Goal: Task Accomplishment & Management: Use online tool/utility

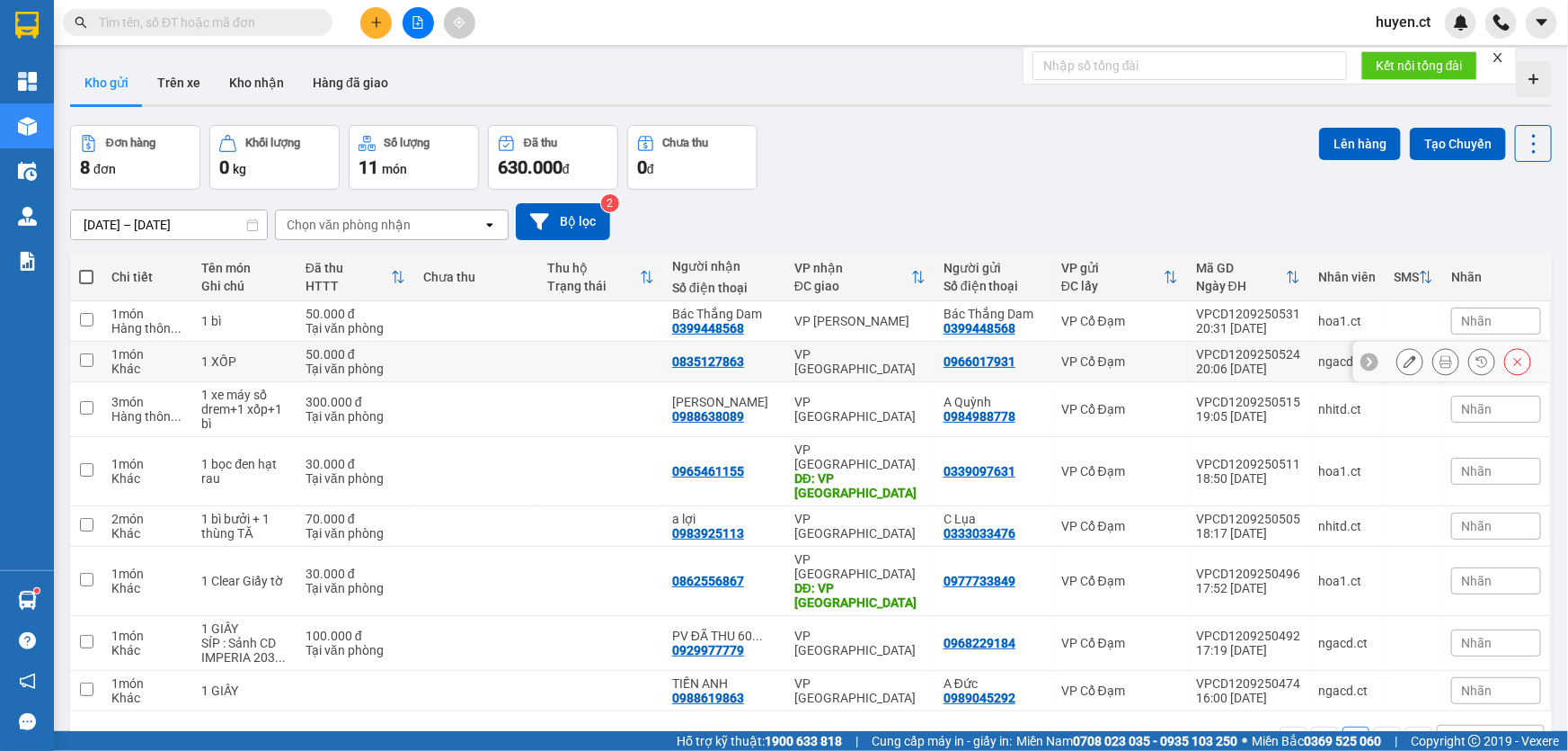
click at [82, 362] on input "checkbox" at bounding box center [86, 360] width 13 height 13
checkbox input "true"
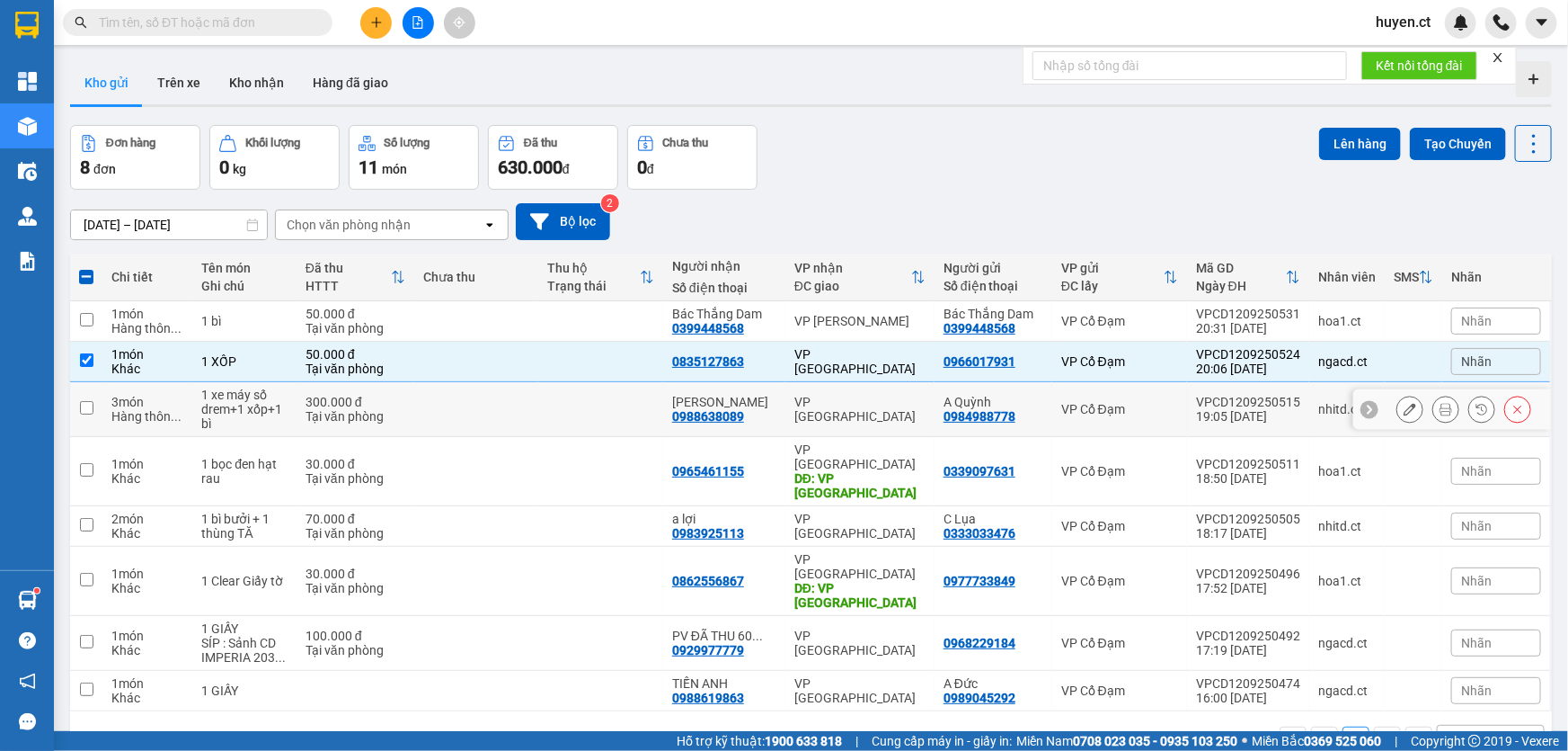
click at [83, 399] on td at bounding box center [86, 409] width 32 height 55
checkbox input "true"
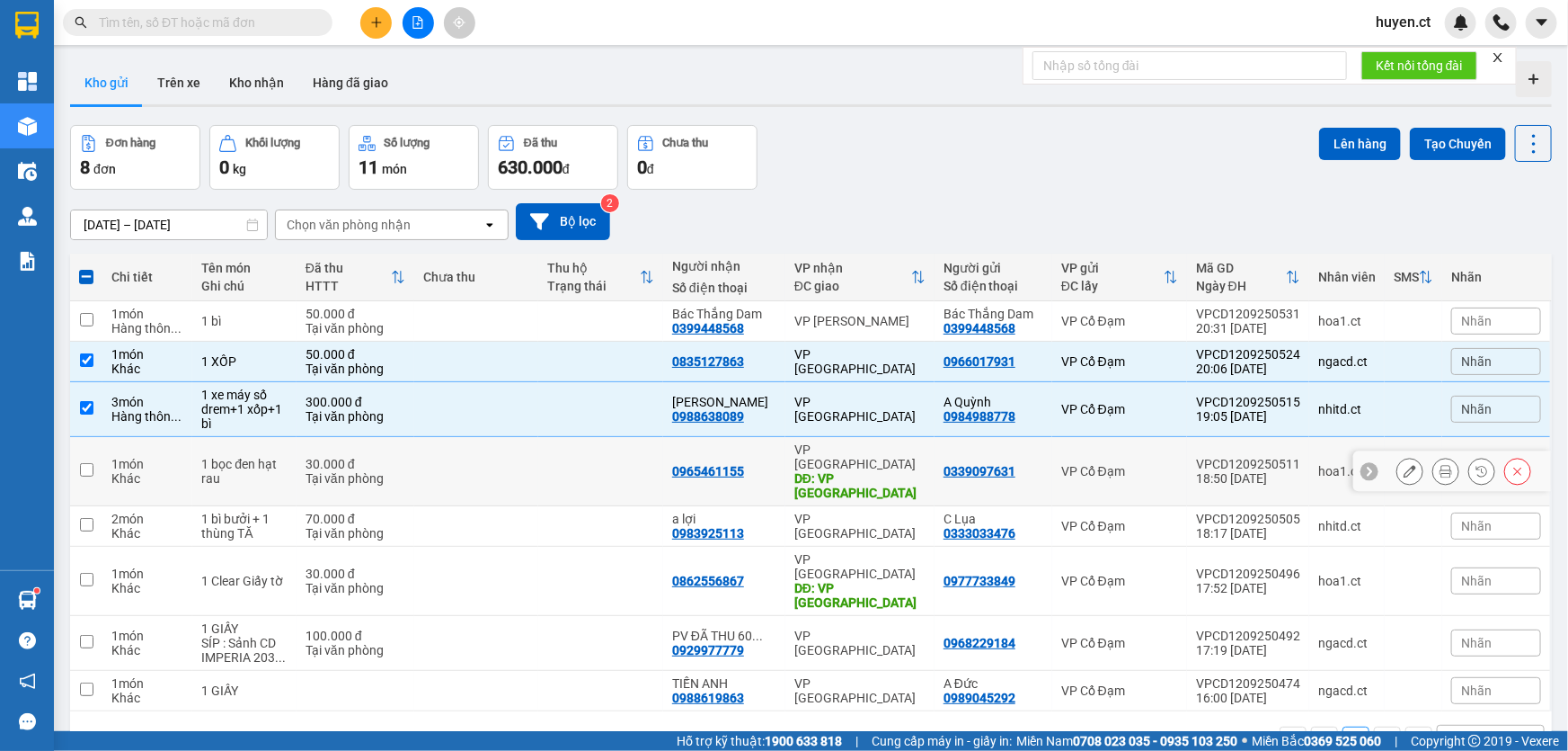
click at [89, 457] on td at bounding box center [86, 471] width 32 height 69
checkbox input "true"
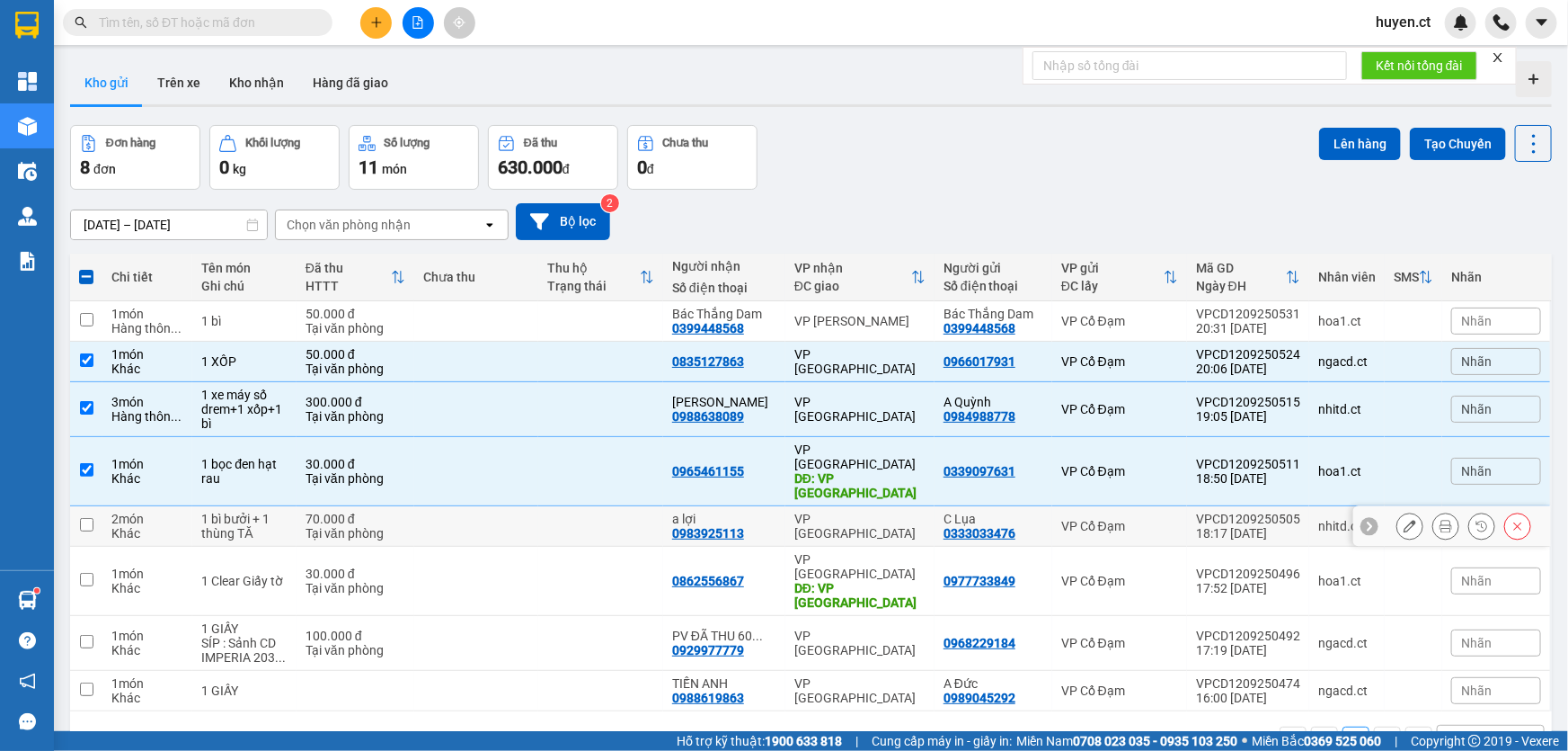
drag, startPoint x: 85, startPoint y: 492, endPoint x: 87, endPoint y: 517, distance: 25.1
click at [84, 517] on input "checkbox" at bounding box center [86, 524] width 13 height 13
checkbox input "true"
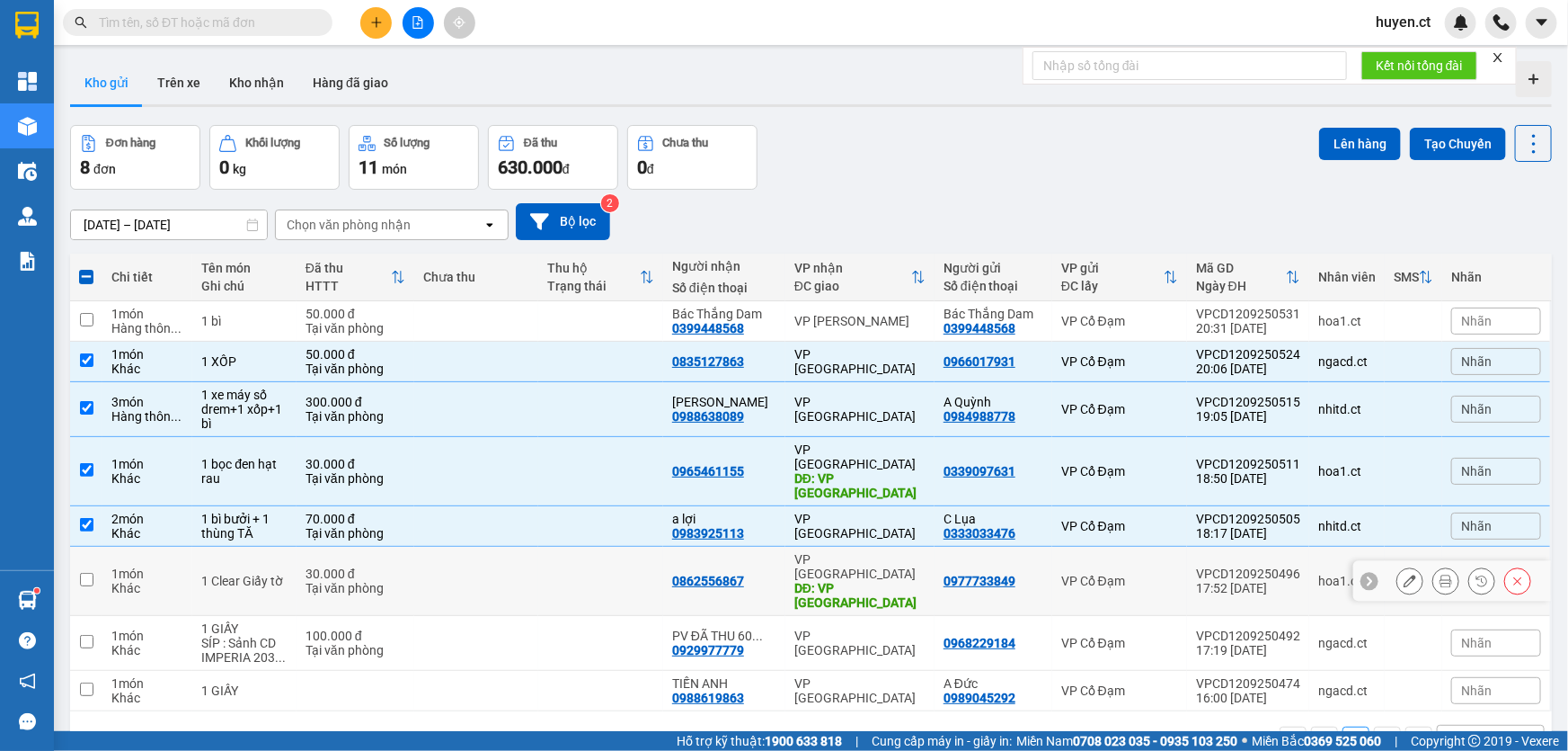
click at [87, 573] on input "checkbox" at bounding box center [86, 579] width 13 height 13
checkbox input "true"
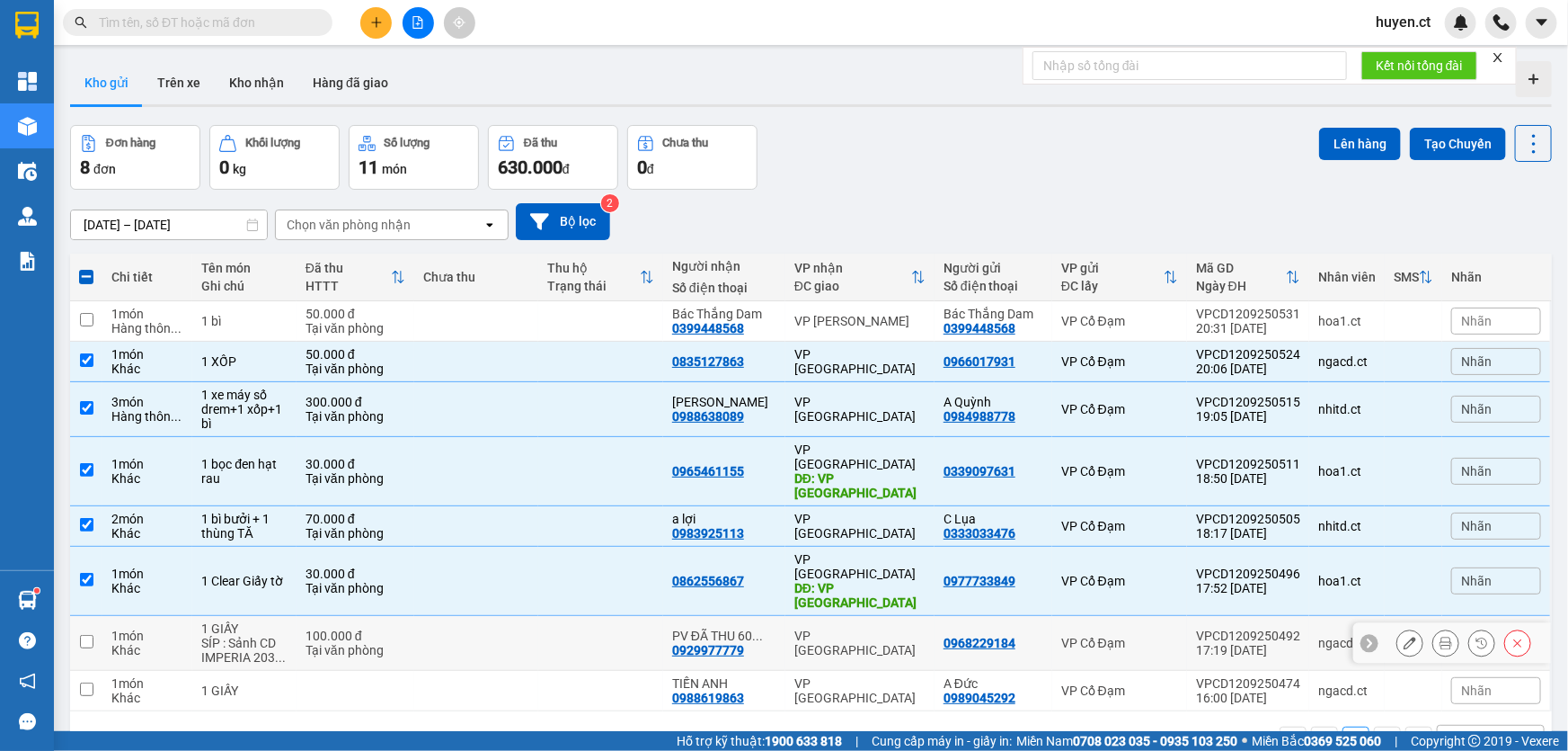
click at [88, 635] on input "checkbox" at bounding box center [86, 642] width 13 height 13
checkbox input "true"
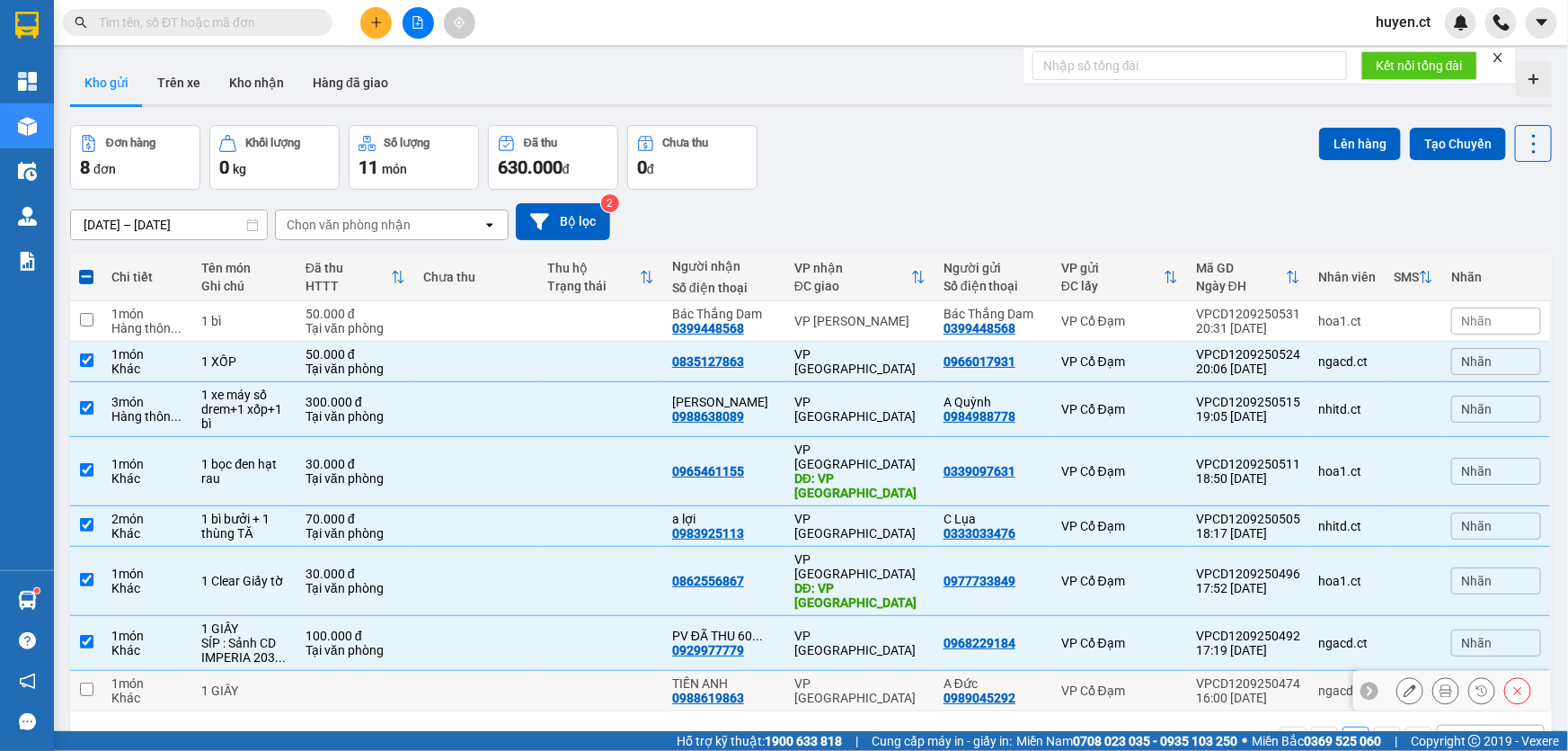
click at [92, 683] on input "checkbox" at bounding box center [86, 689] width 13 height 13
checkbox input "true"
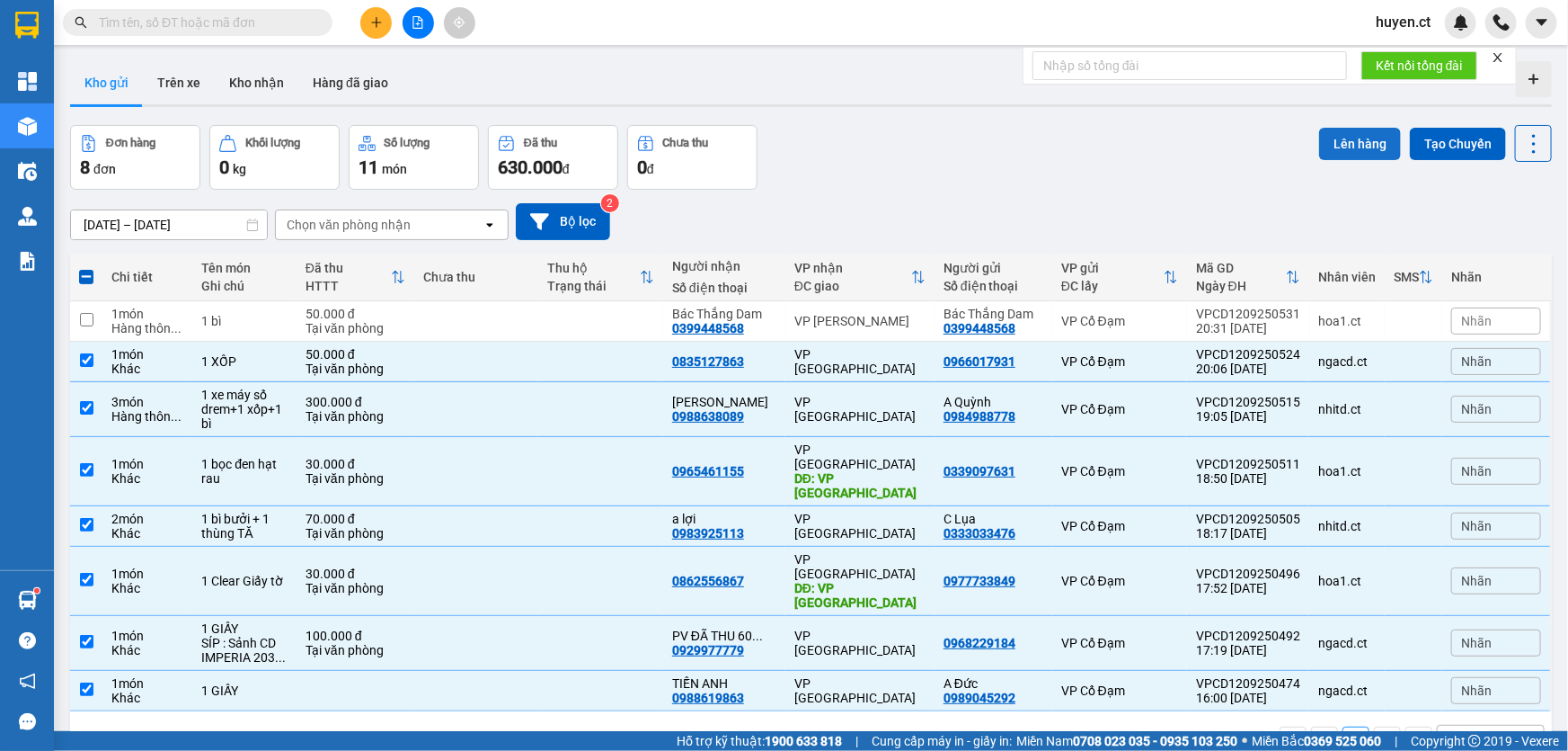
click at [1352, 145] on button "Lên hàng" at bounding box center [1360, 143] width 82 height 32
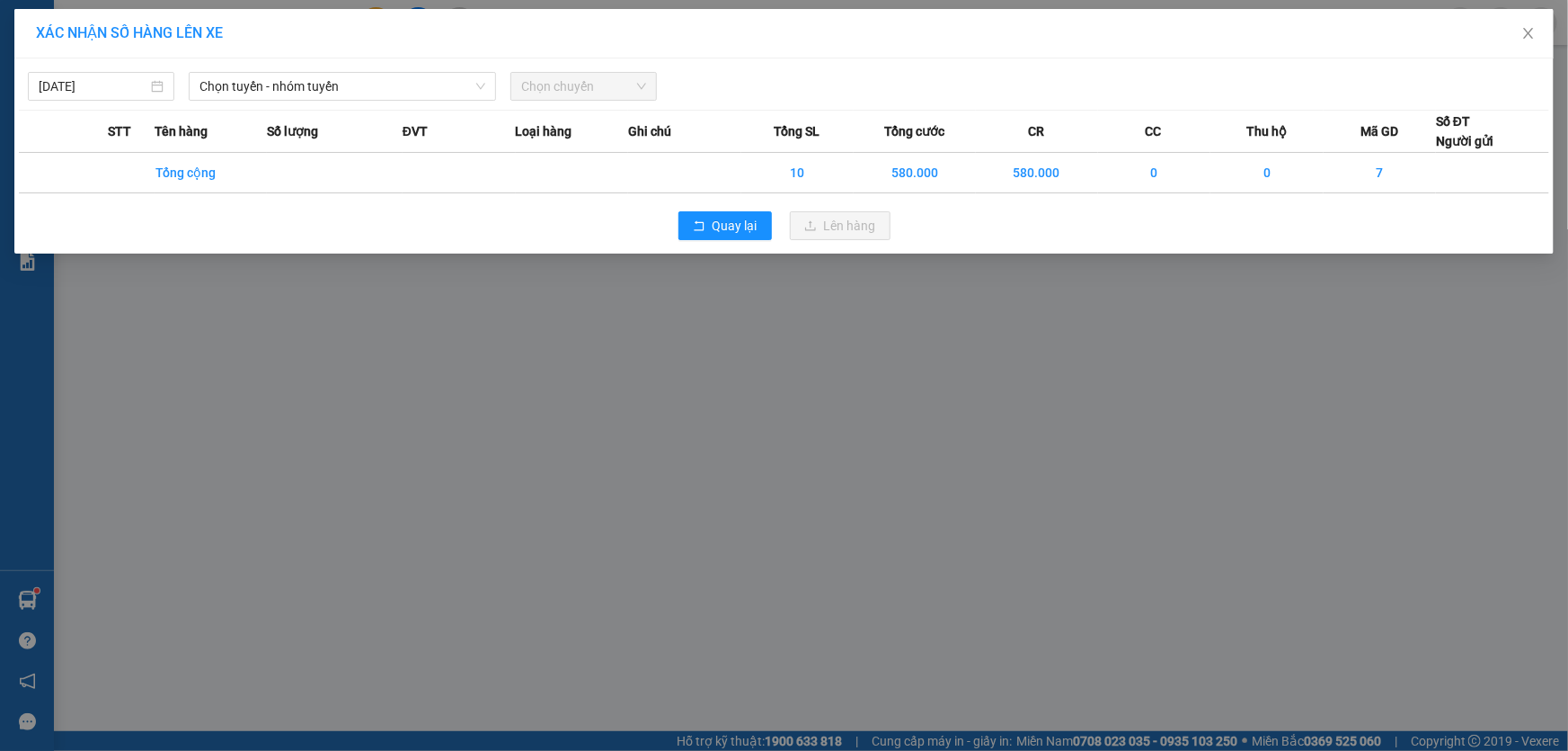
click at [589, 87] on span "Chọn chuyến" at bounding box center [584, 86] width 125 height 27
click at [239, 93] on span "Chọn tuyến - nhóm tuyến" at bounding box center [342, 86] width 286 height 27
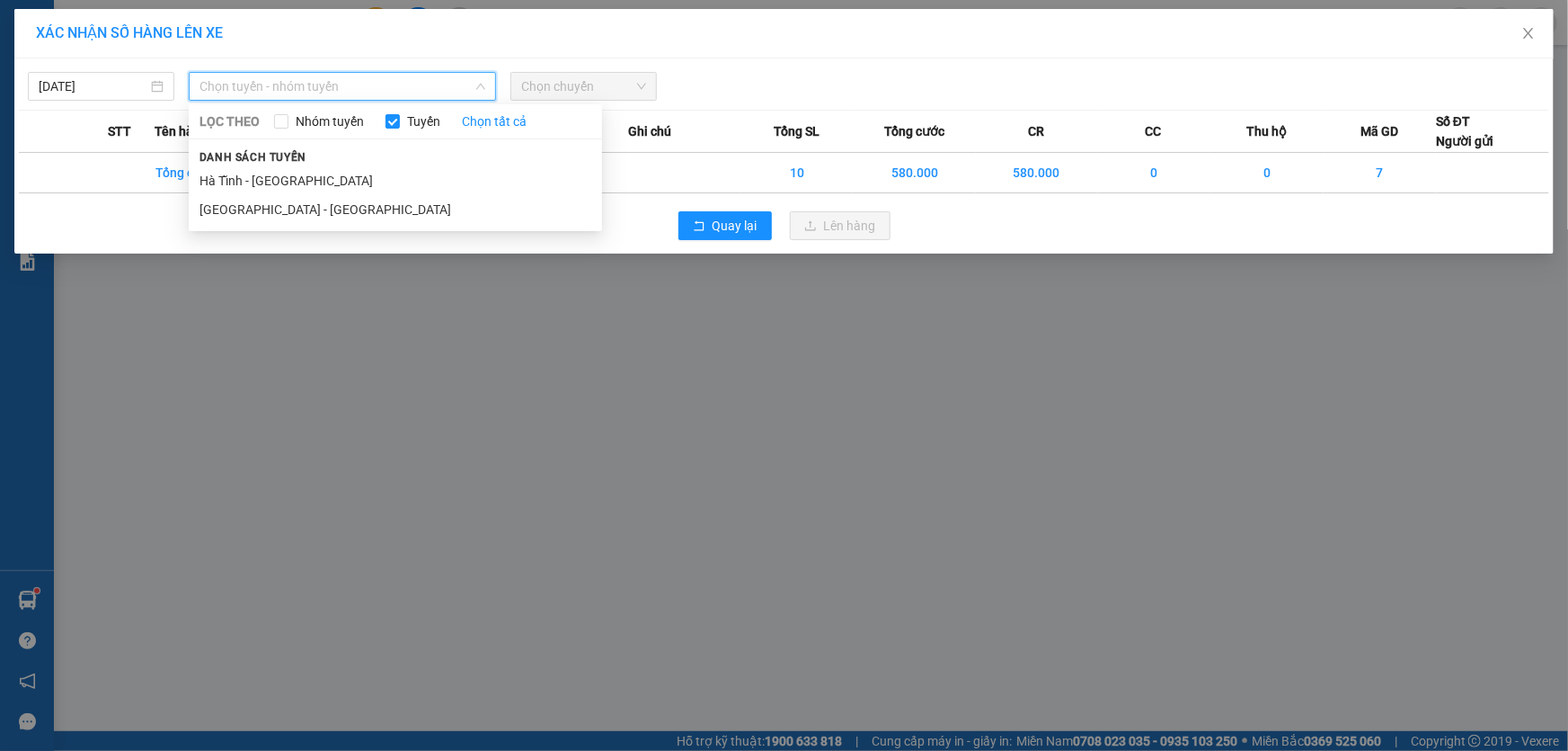
click at [259, 172] on li "Hà Tĩnh - Hà Nội" at bounding box center [396, 180] width 414 height 28
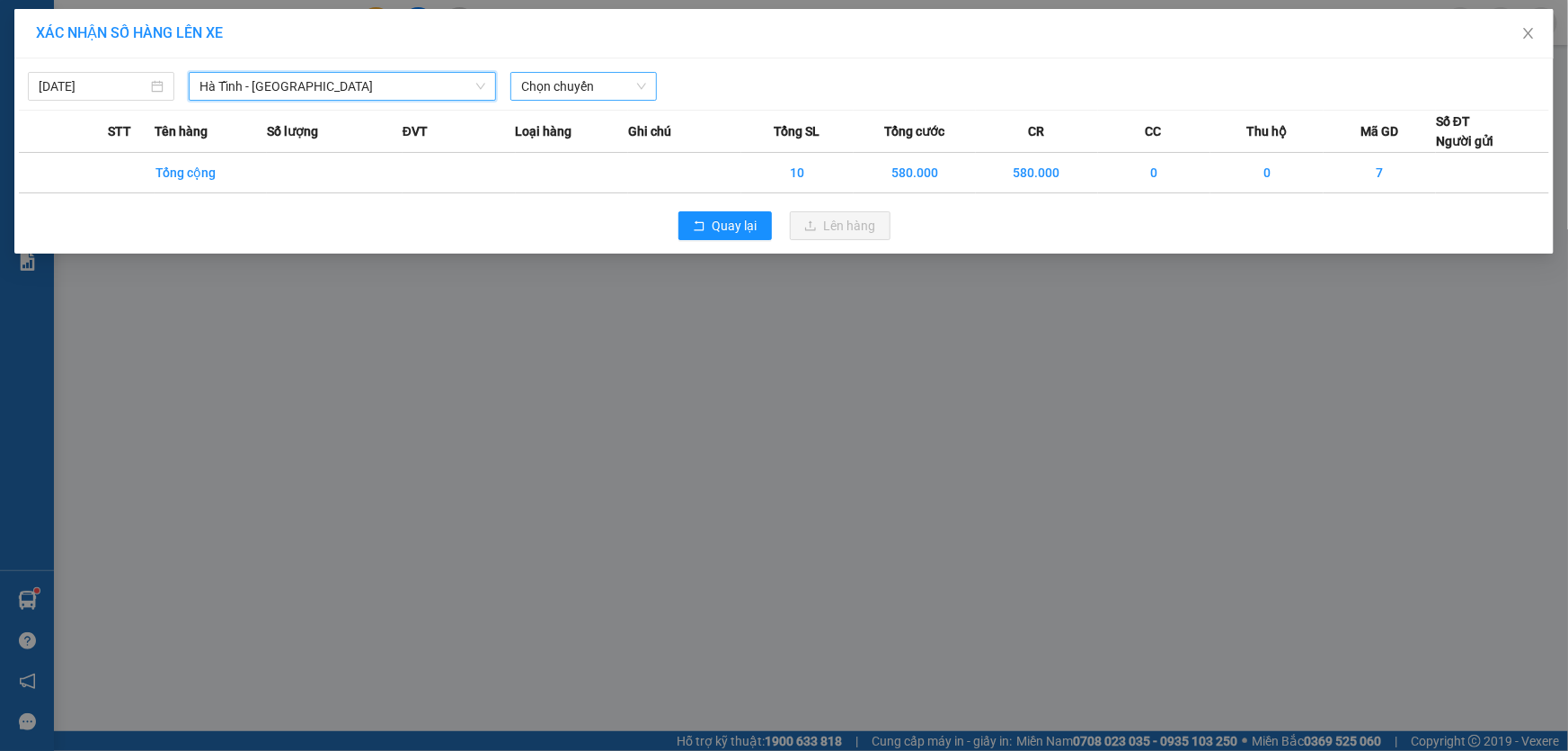
click at [602, 81] on span "Chọn chuyến" at bounding box center [584, 86] width 125 height 27
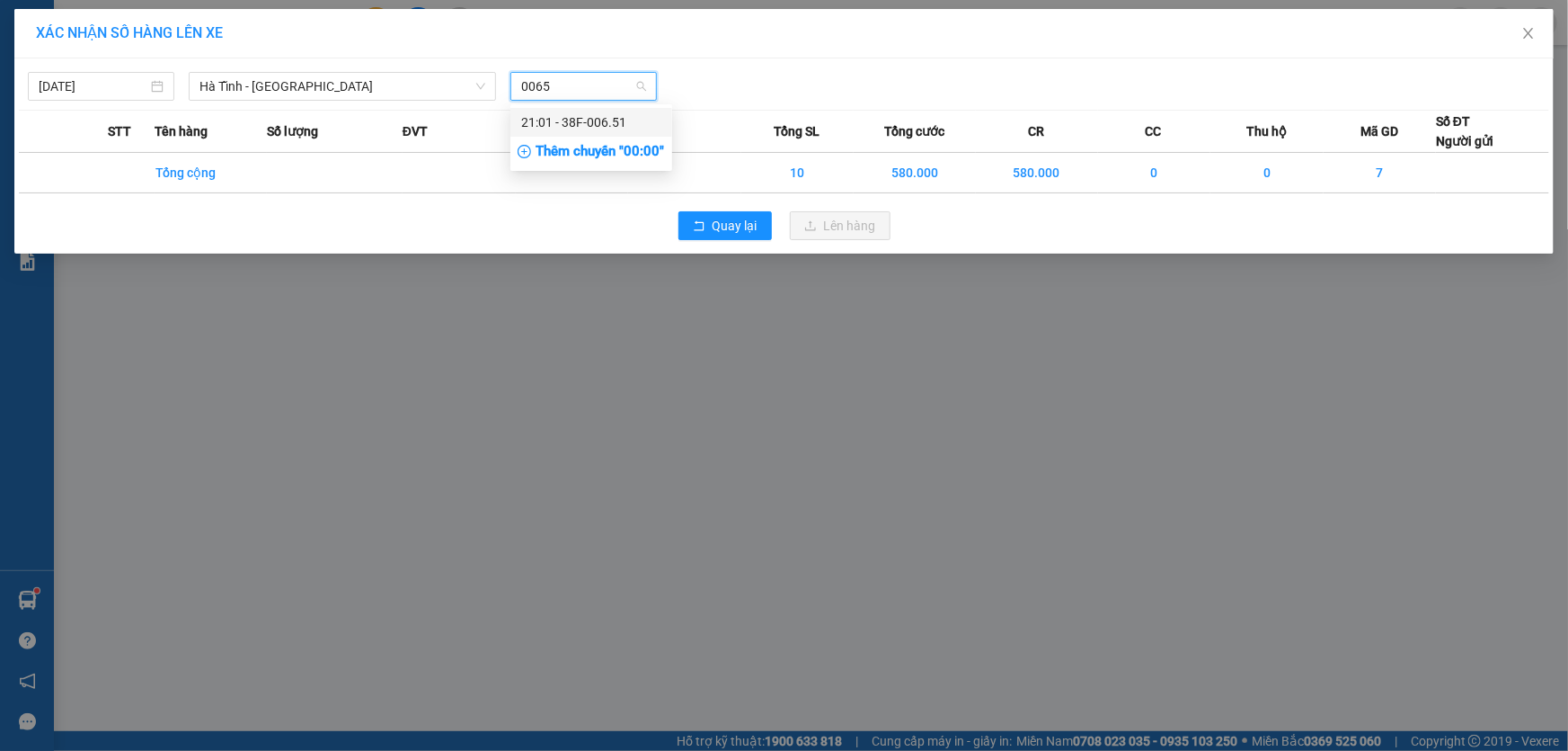
type input "00651"
click at [606, 116] on div "21:01 - 38F-006.51" at bounding box center [591, 122] width 140 height 20
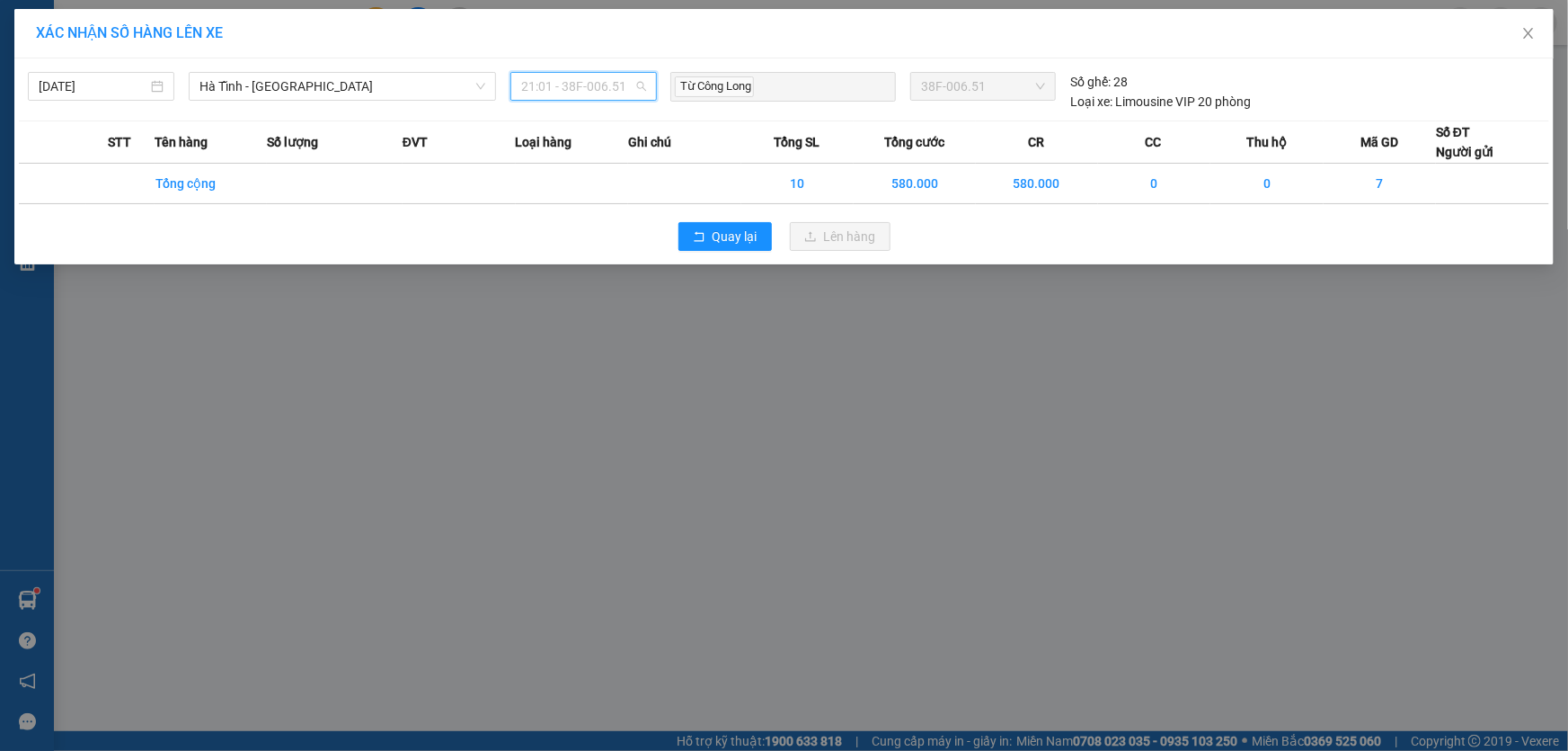
click at [574, 89] on span "21:01 - 38F-006.51" at bounding box center [584, 86] width 125 height 27
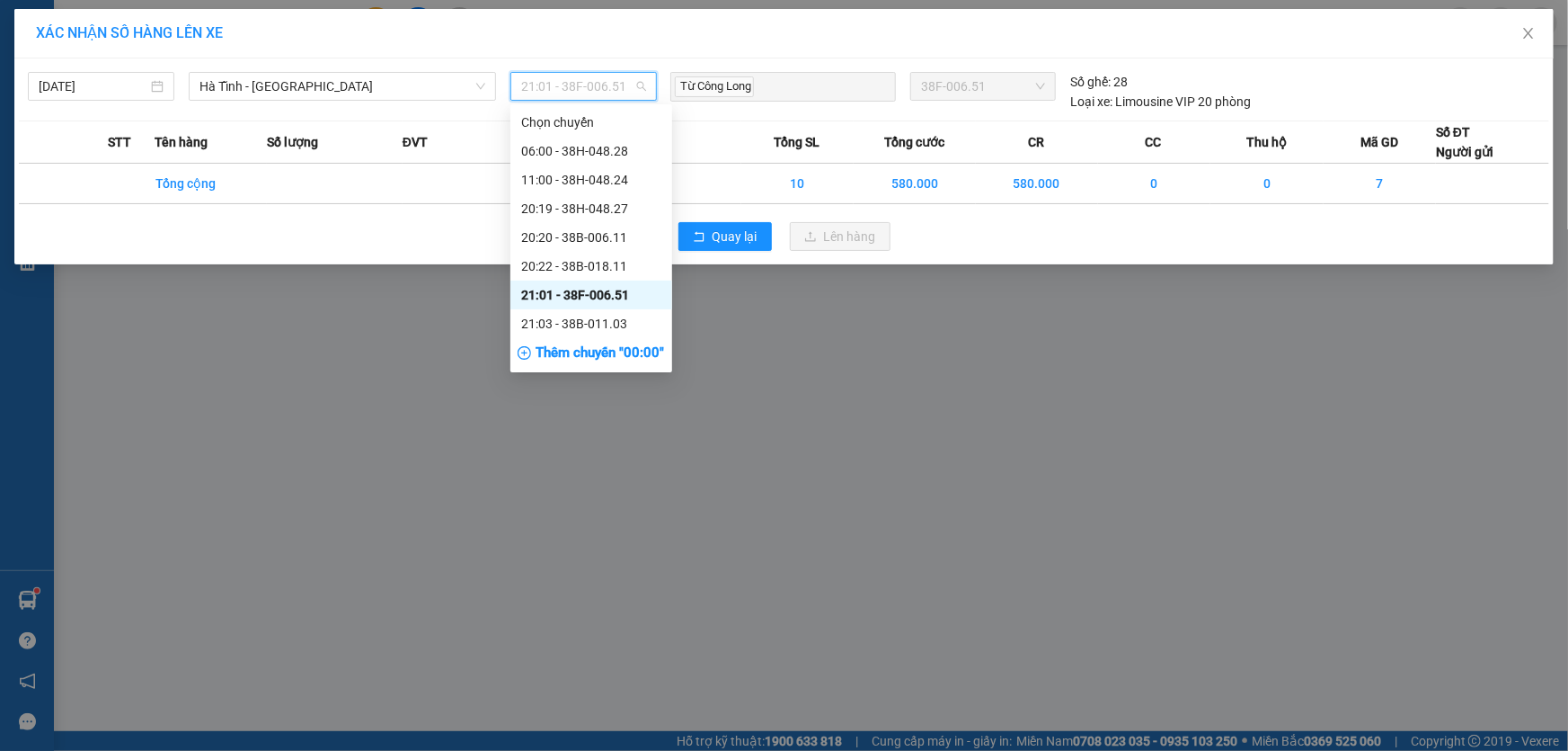
click at [579, 297] on div "21:01 - 38F-006.51" at bounding box center [591, 294] width 140 height 20
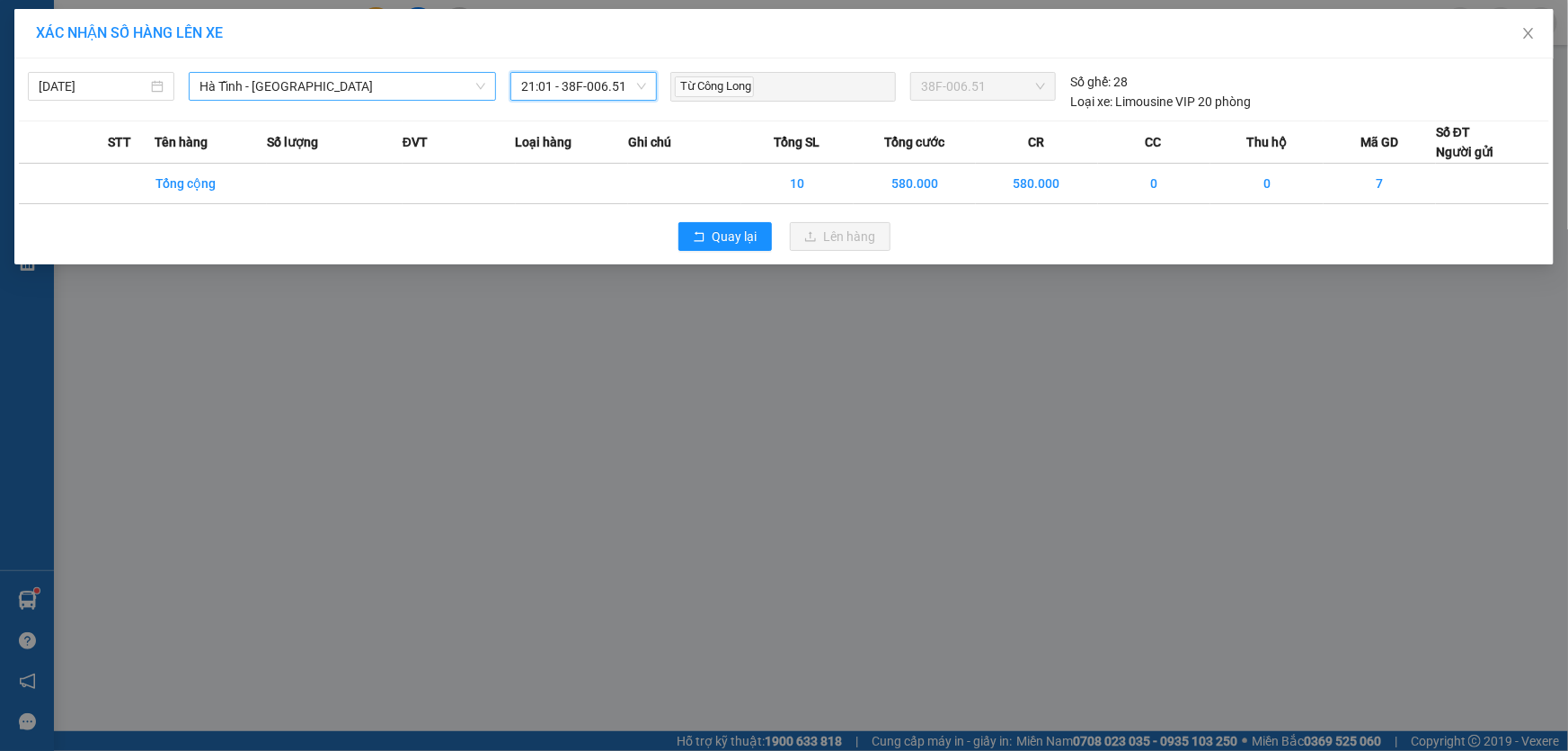
click at [270, 78] on span "Hà Tĩnh - Hà Nội" at bounding box center [342, 86] width 286 height 27
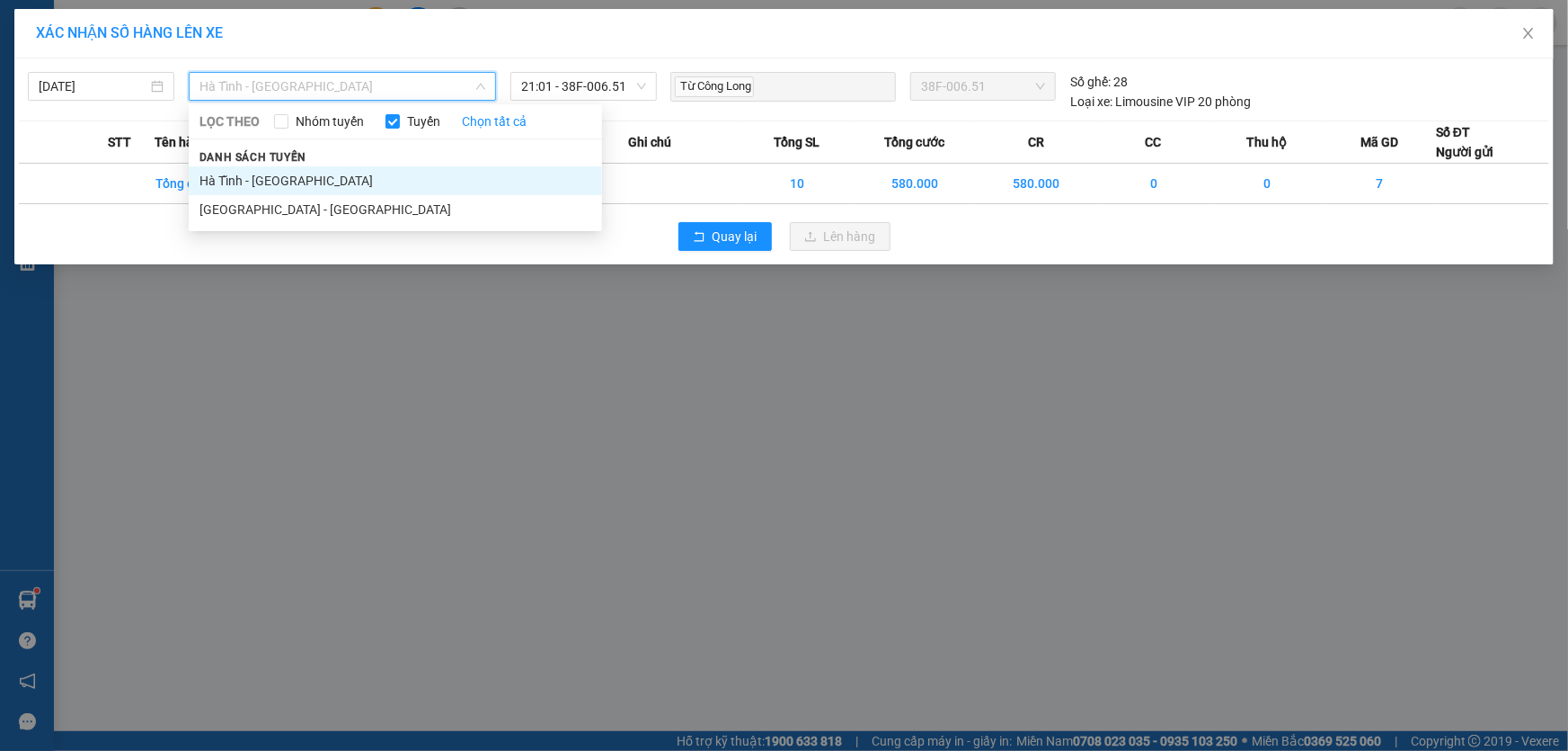
click at [254, 177] on li "Hà Tĩnh - Hà Nội" at bounding box center [396, 180] width 414 height 28
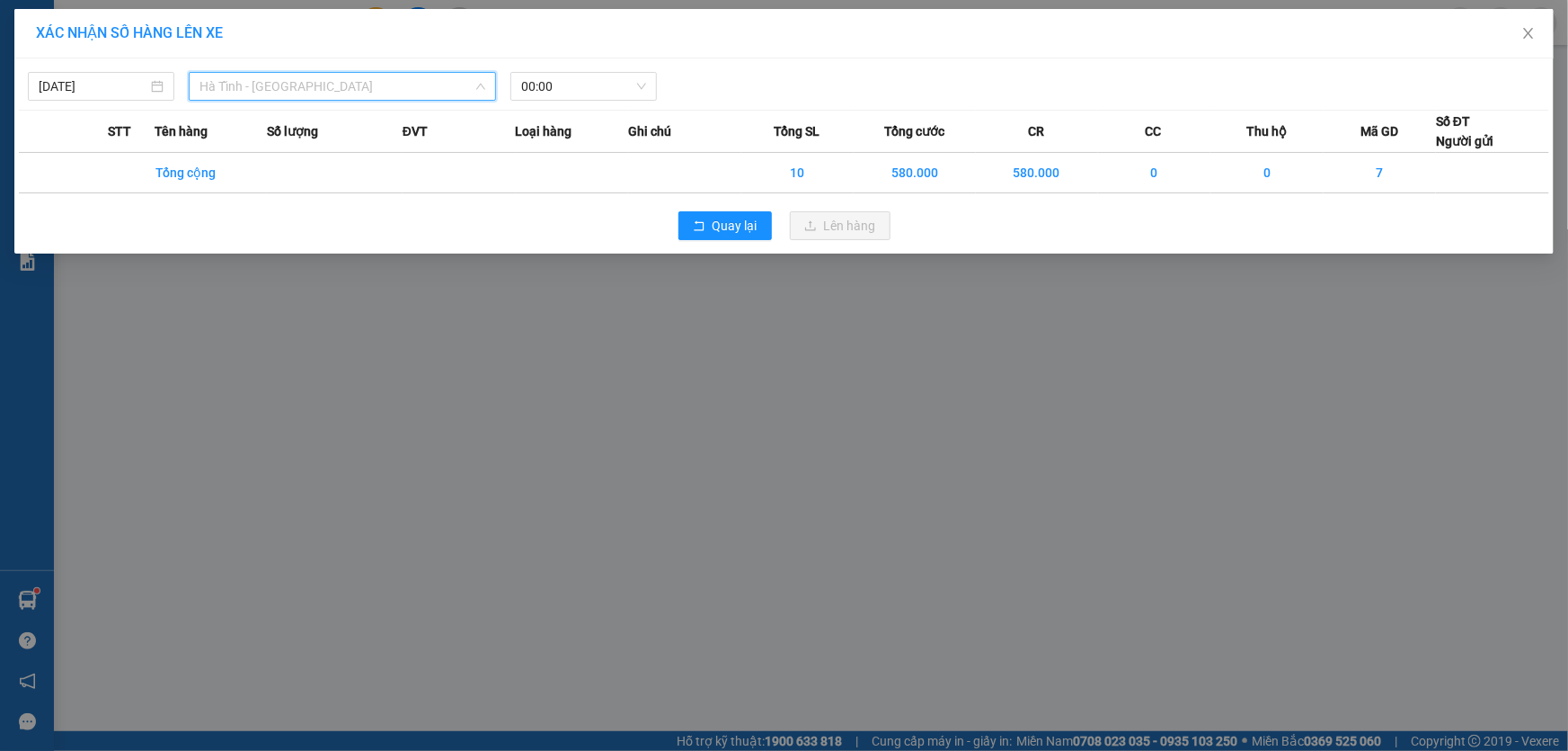
click at [297, 85] on span "Hà Tĩnh - Hà Nội" at bounding box center [342, 86] width 286 height 27
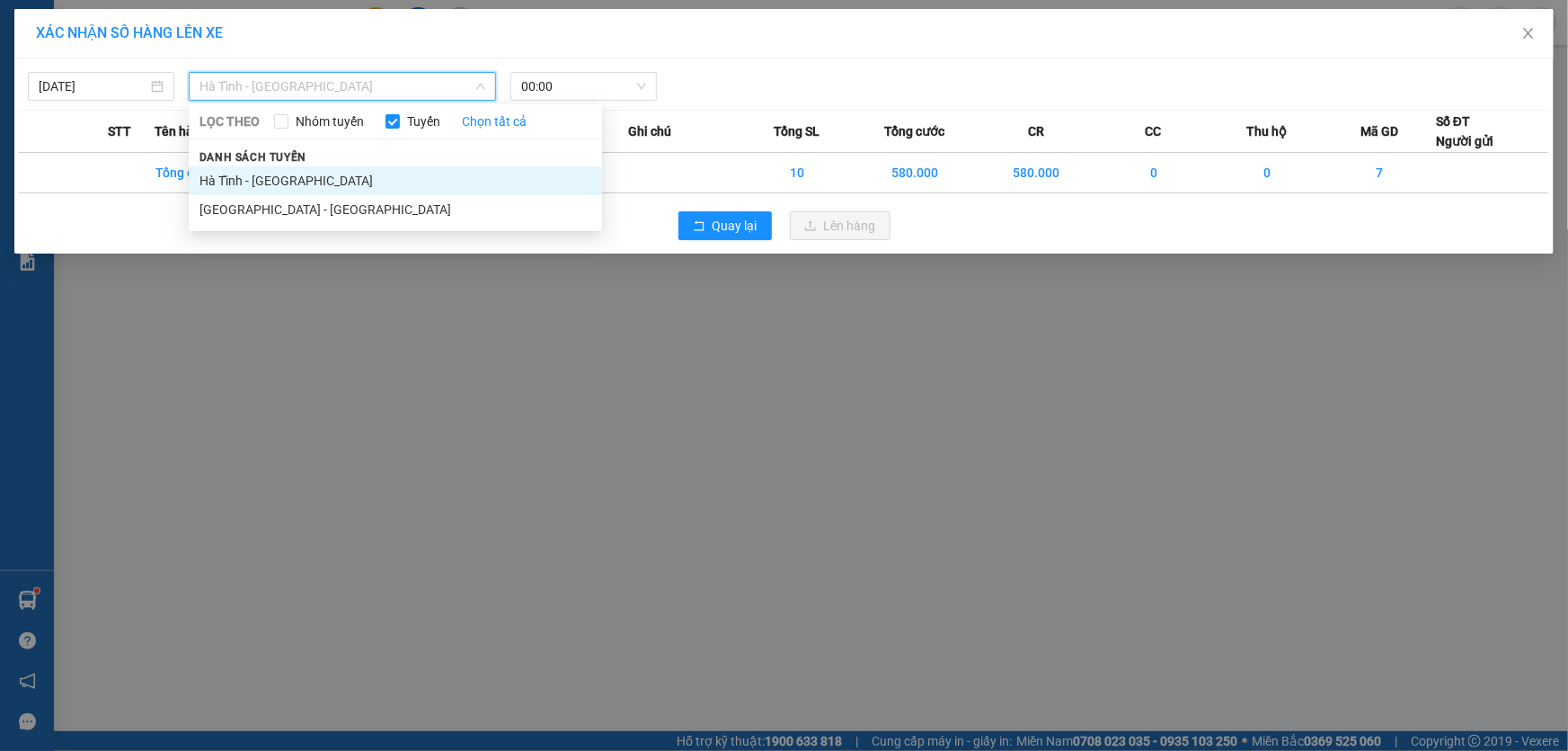
click at [305, 175] on li "Hà Tĩnh - Hà Nội" at bounding box center [396, 180] width 414 height 28
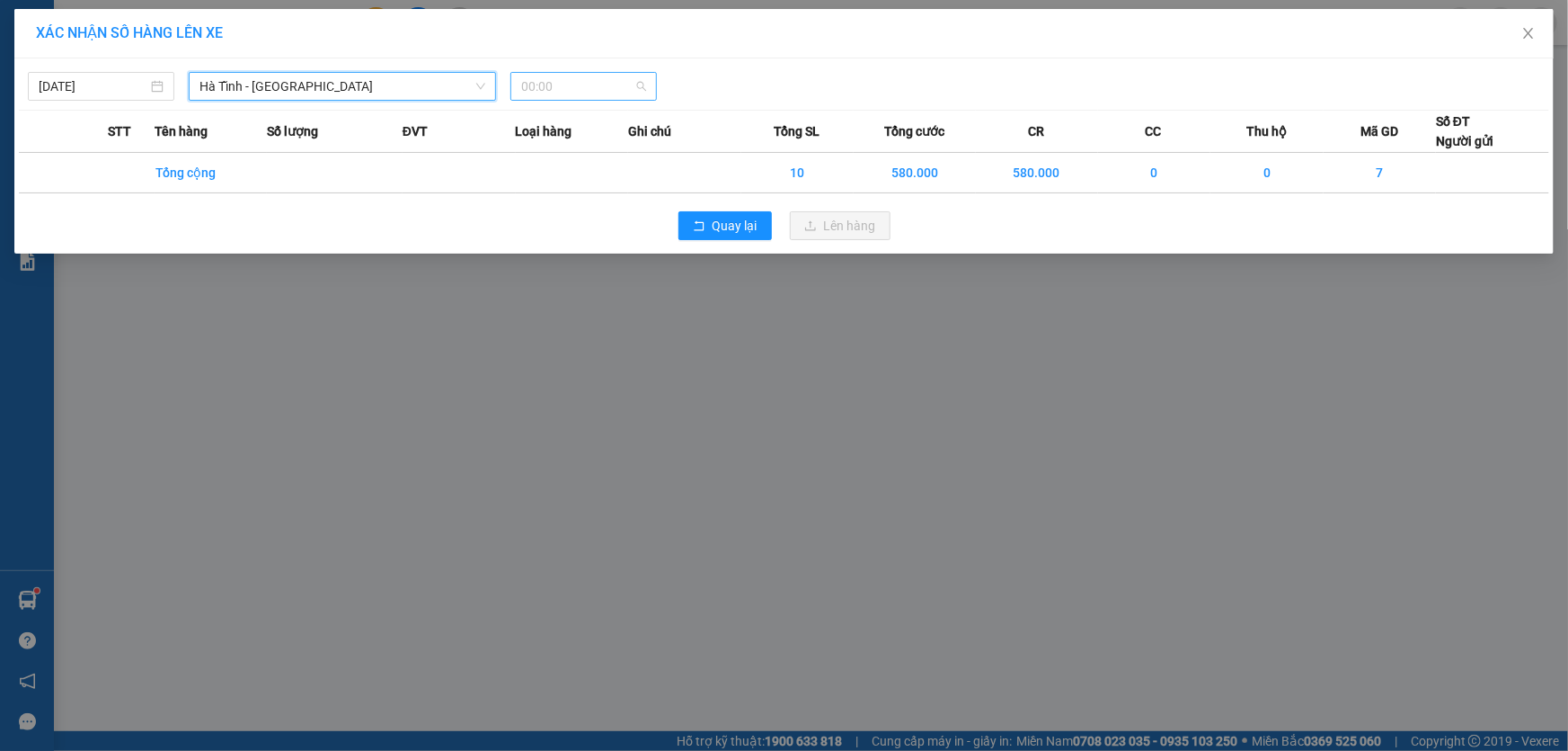
click at [595, 91] on span "00:00" at bounding box center [584, 86] width 125 height 27
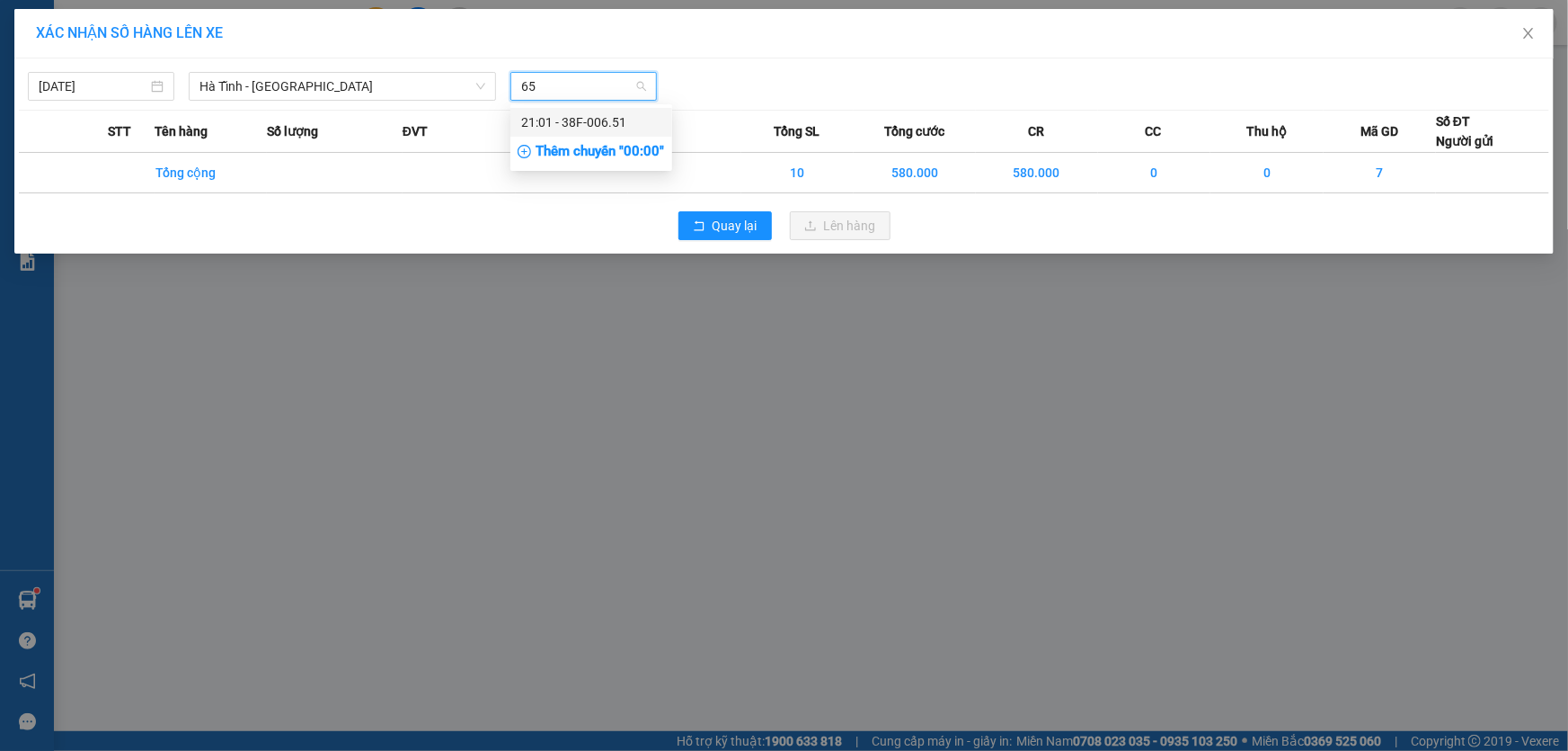
type input "651"
click at [611, 119] on div "21:01 - 38F-006.51" at bounding box center [591, 122] width 140 height 20
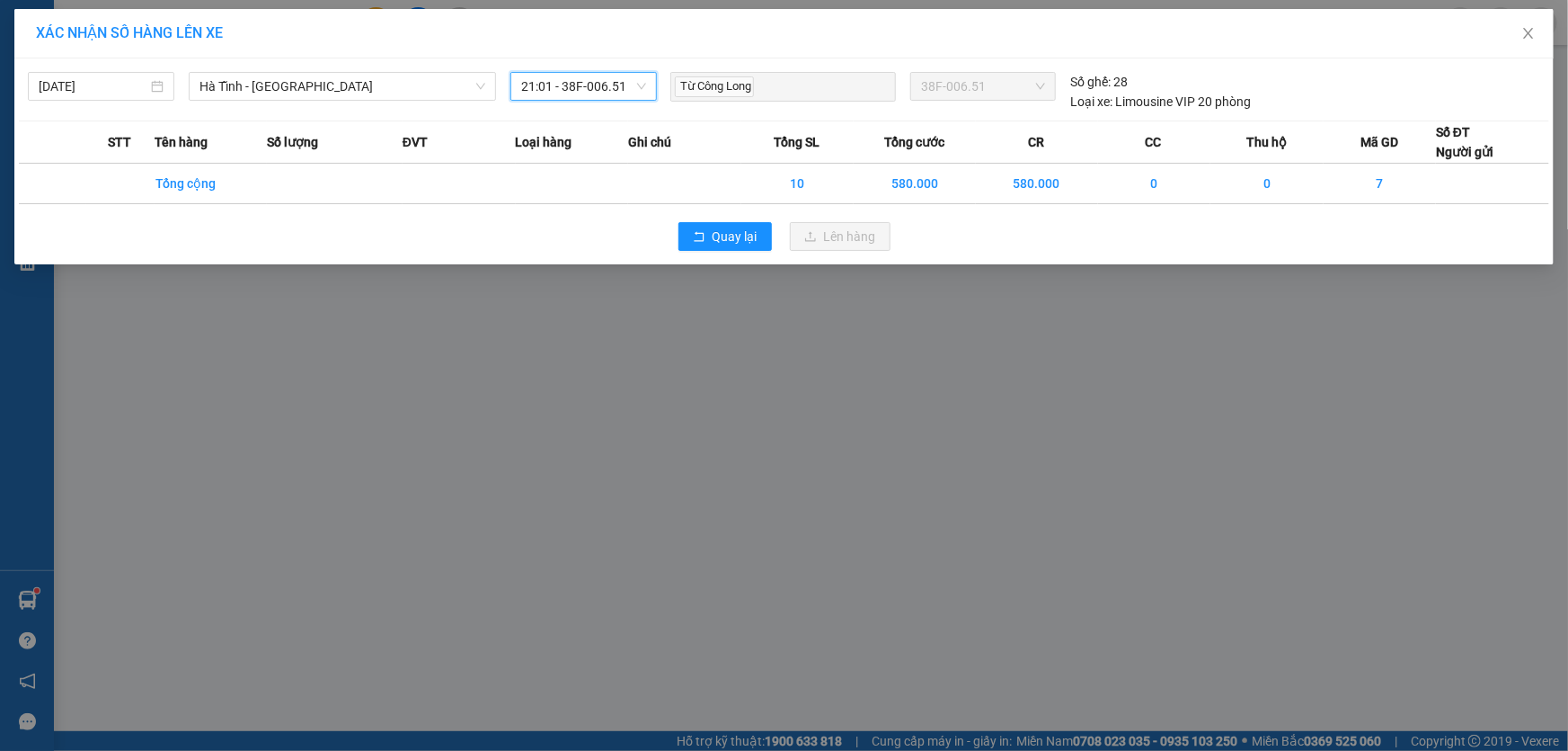
click at [761, 408] on div "XÁC NHẬN SỐ HÀNG LÊN XE 12/09/2025 Hà Tĩnh - Hà Nội LỌC THEO Nhóm tuyến Tuyến C…" at bounding box center [784, 375] width 1568 height 751
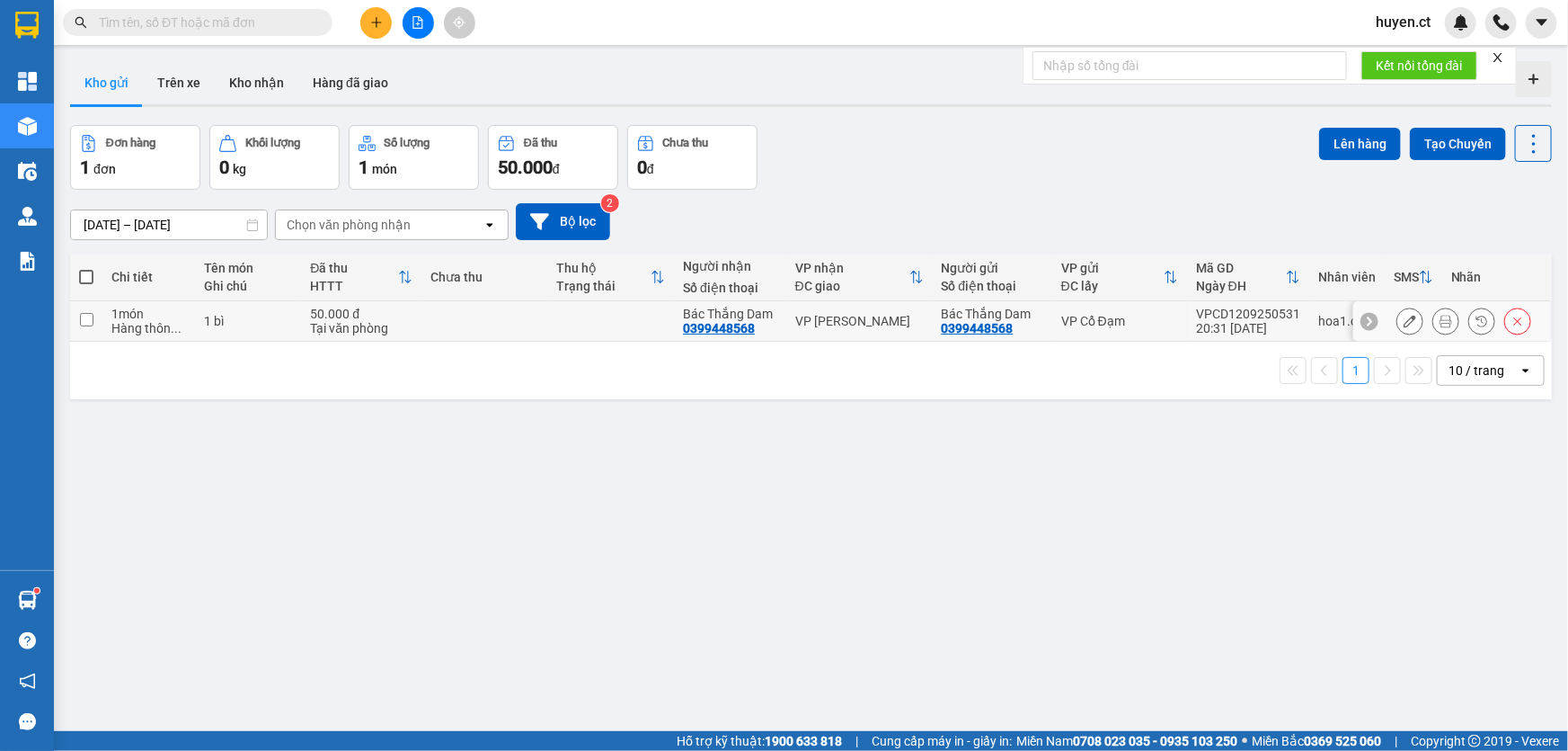
click at [82, 314] on input "checkbox" at bounding box center [86, 320] width 13 height 13
checkbox input "true"
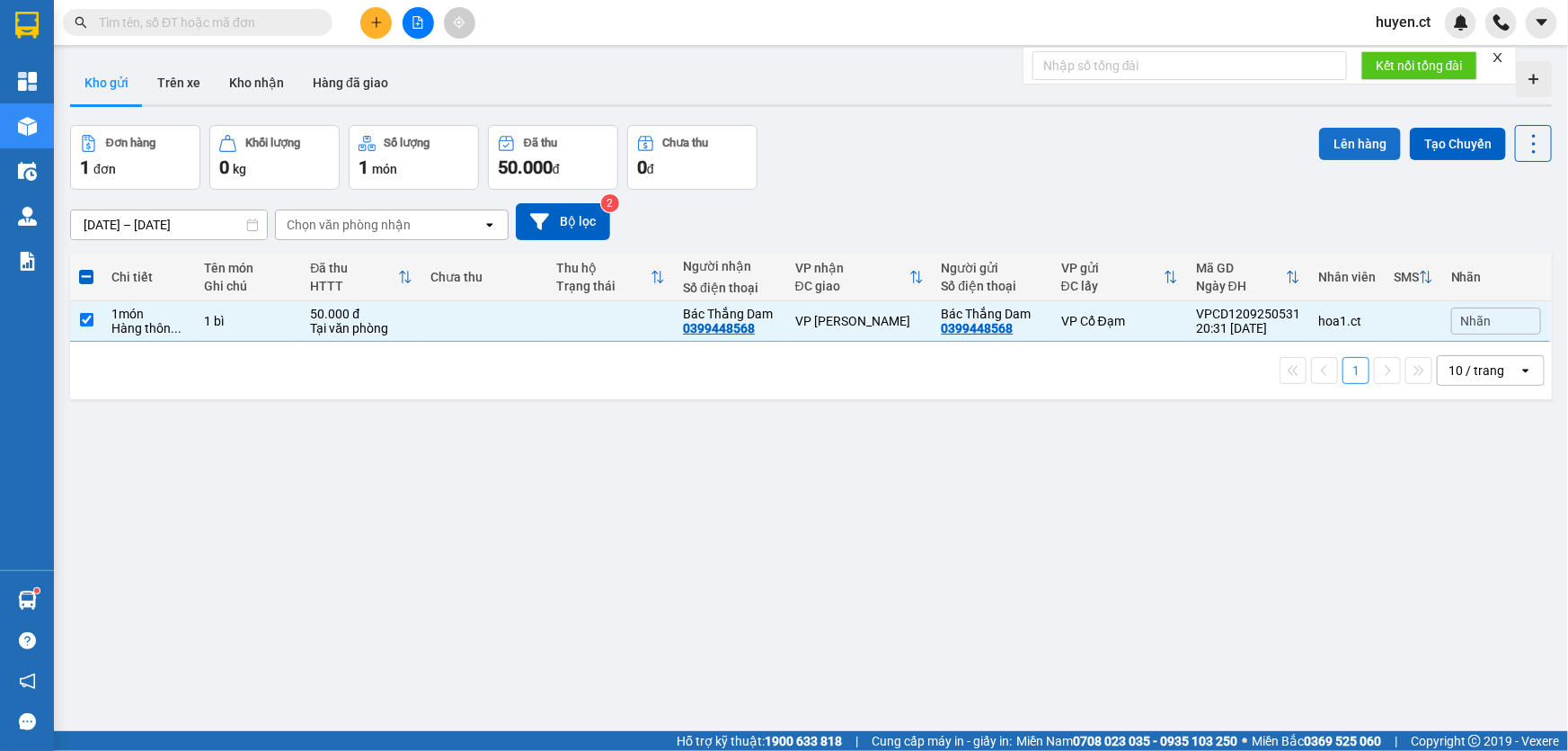
click at [1344, 141] on button "Lên hàng" at bounding box center [1360, 143] width 82 height 32
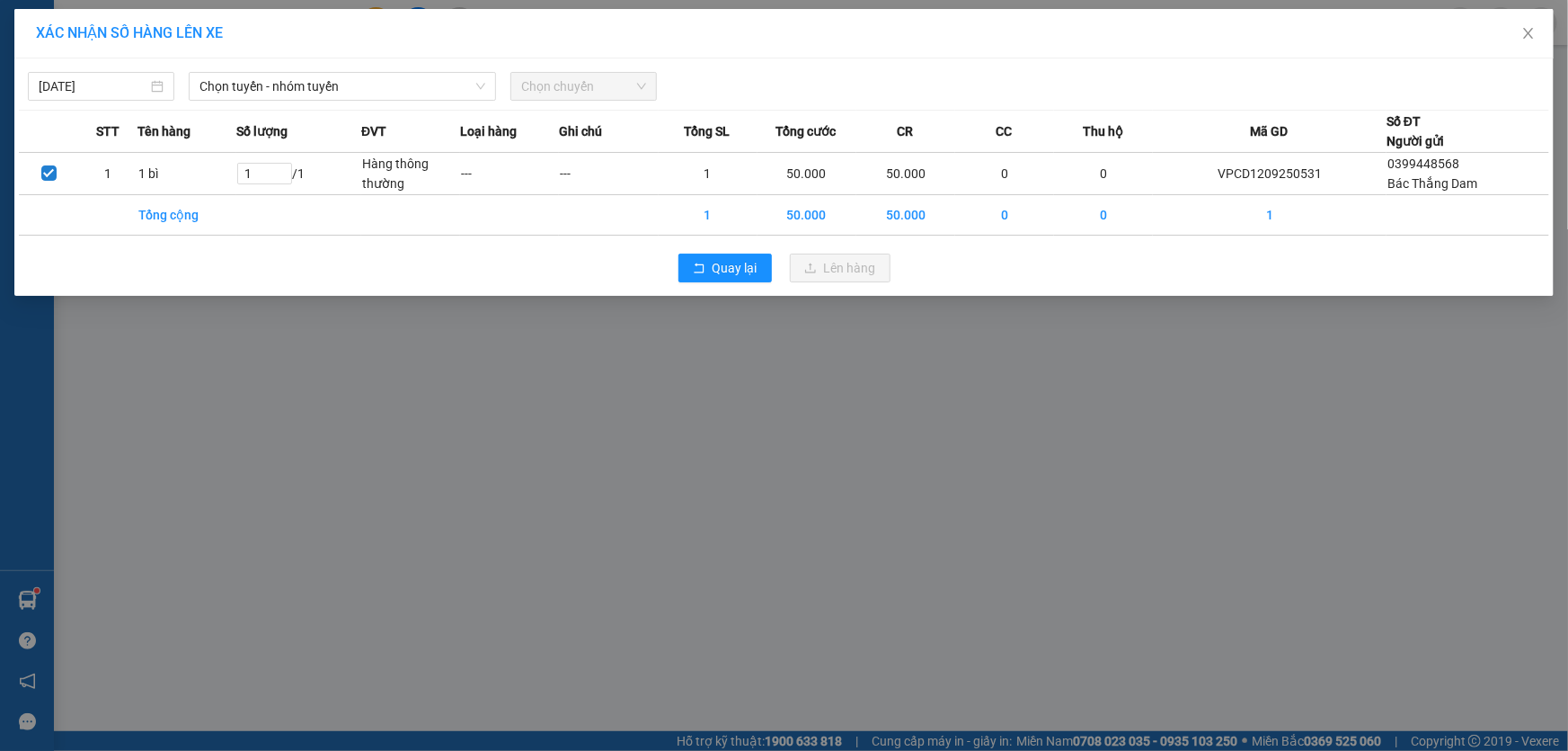
click at [592, 81] on span "Chọn chuyến" at bounding box center [584, 86] width 125 height 27
click at [379, 88] on span "Chọn tuyến - nhóm tuyến" at bounding box center [342, 86] width 286 height 27
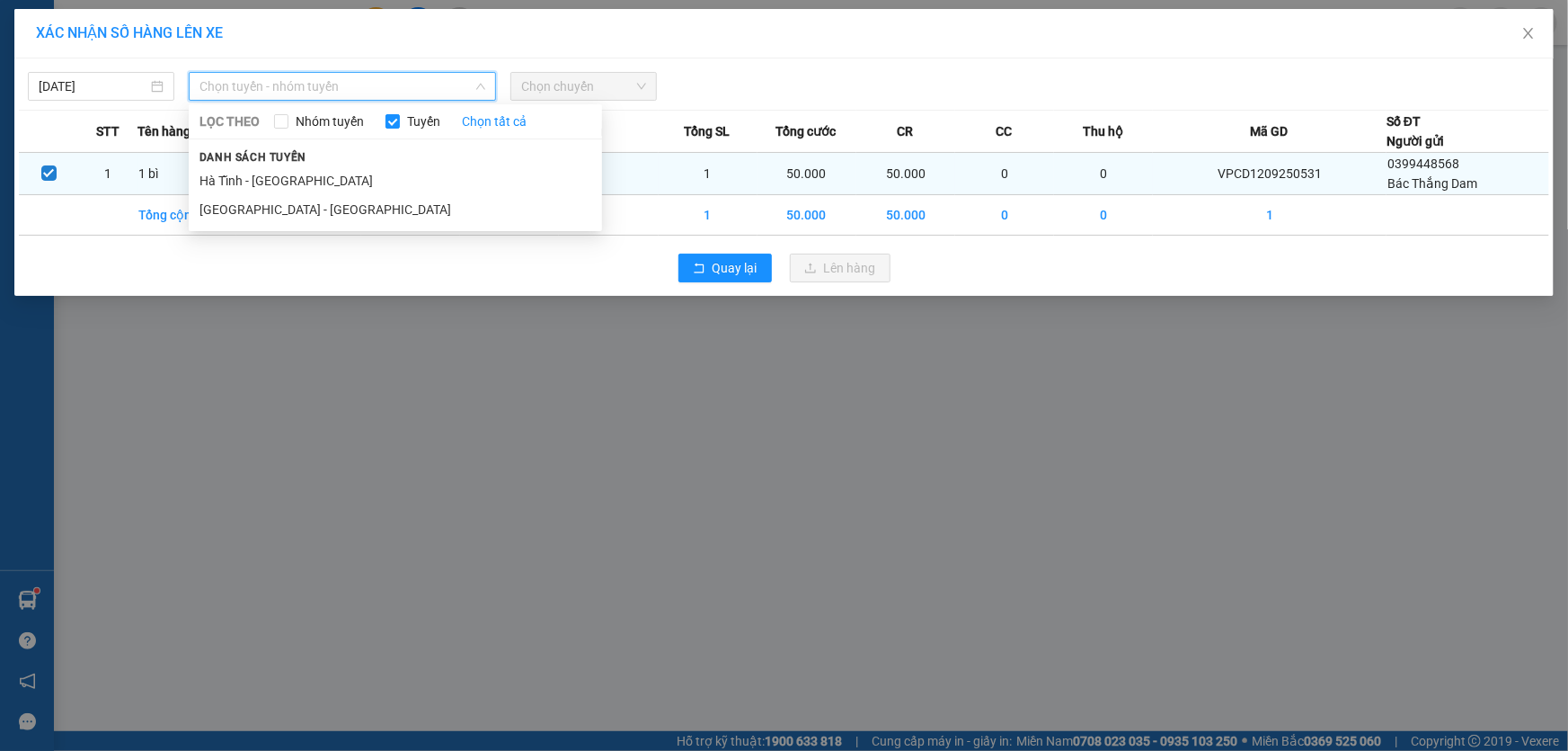
click at [306, 172] on li "Hà Tĩnh - Hà Nội" at bounding box center [396, 180] width 414 height 28
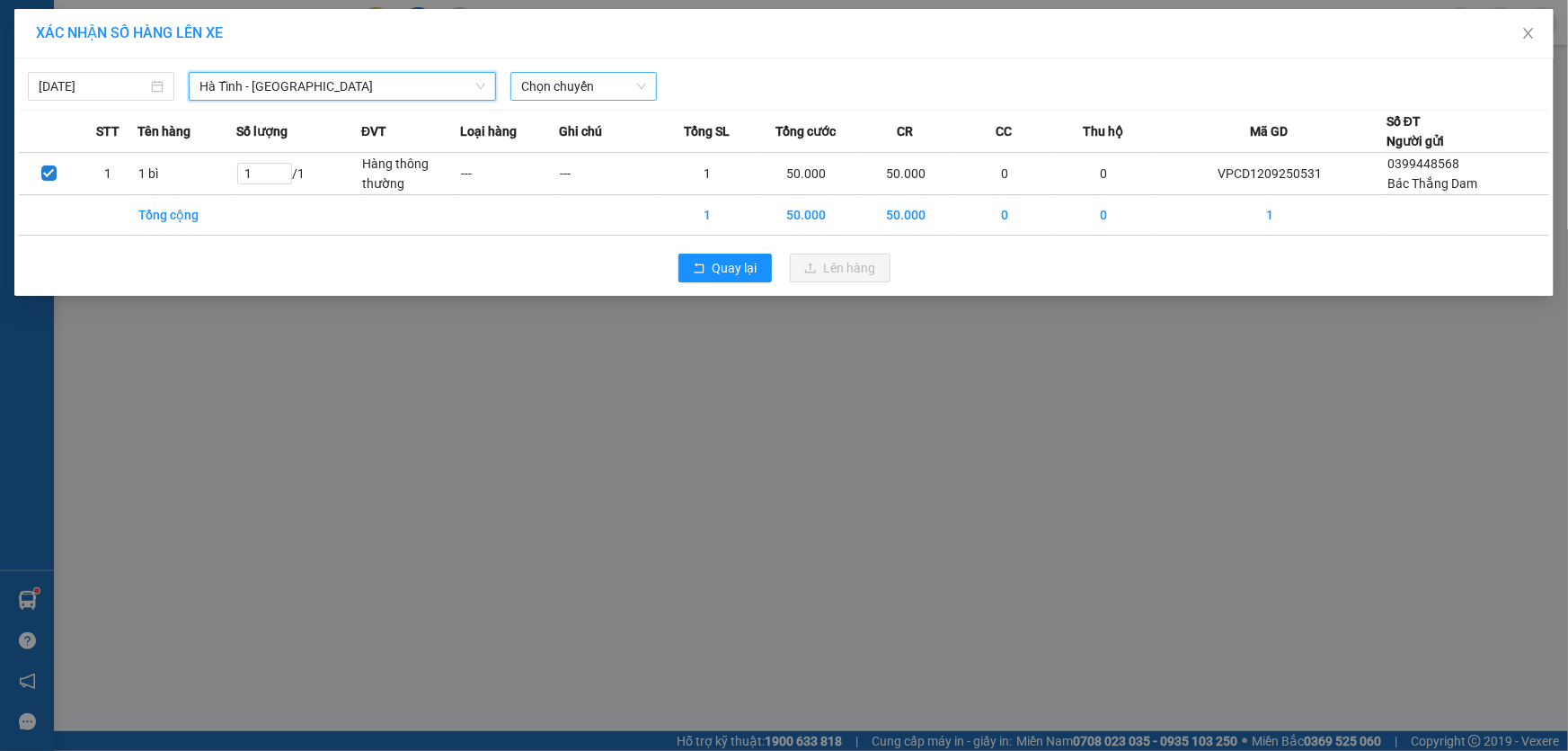
click at [596, 84] on span "Chọn chuyến" at bounding box center [584, 86] width 125 height 27
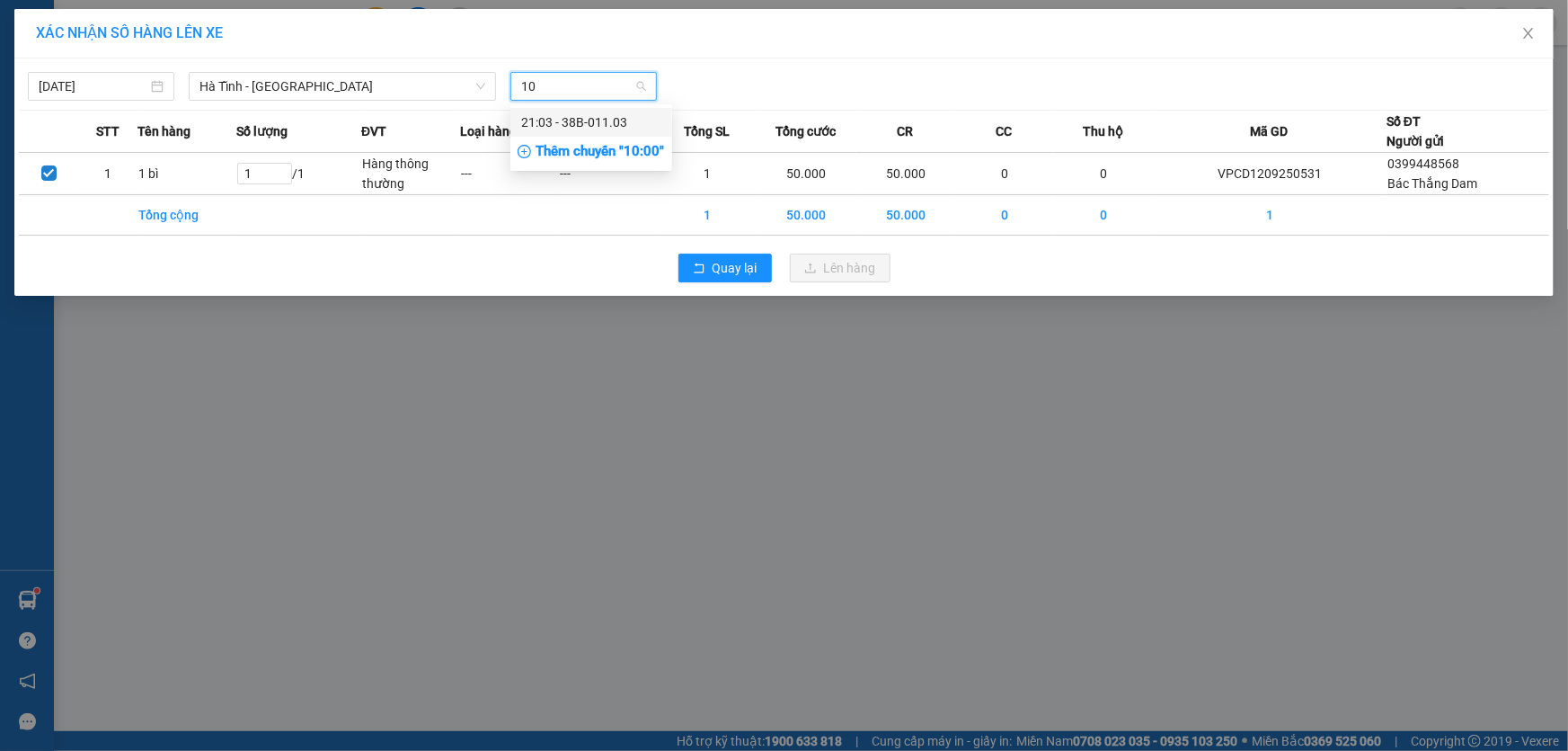
type input "1"
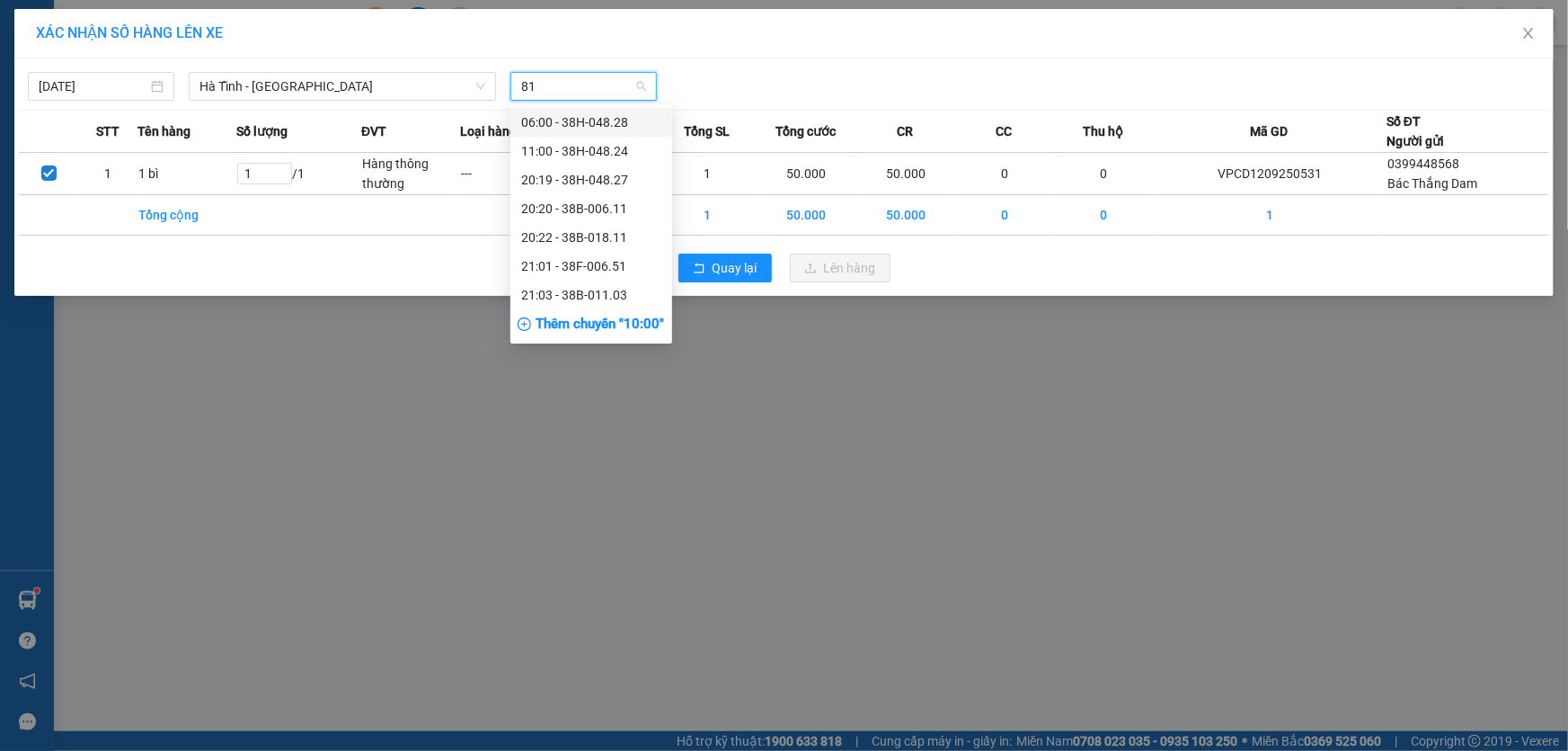
type input "811"
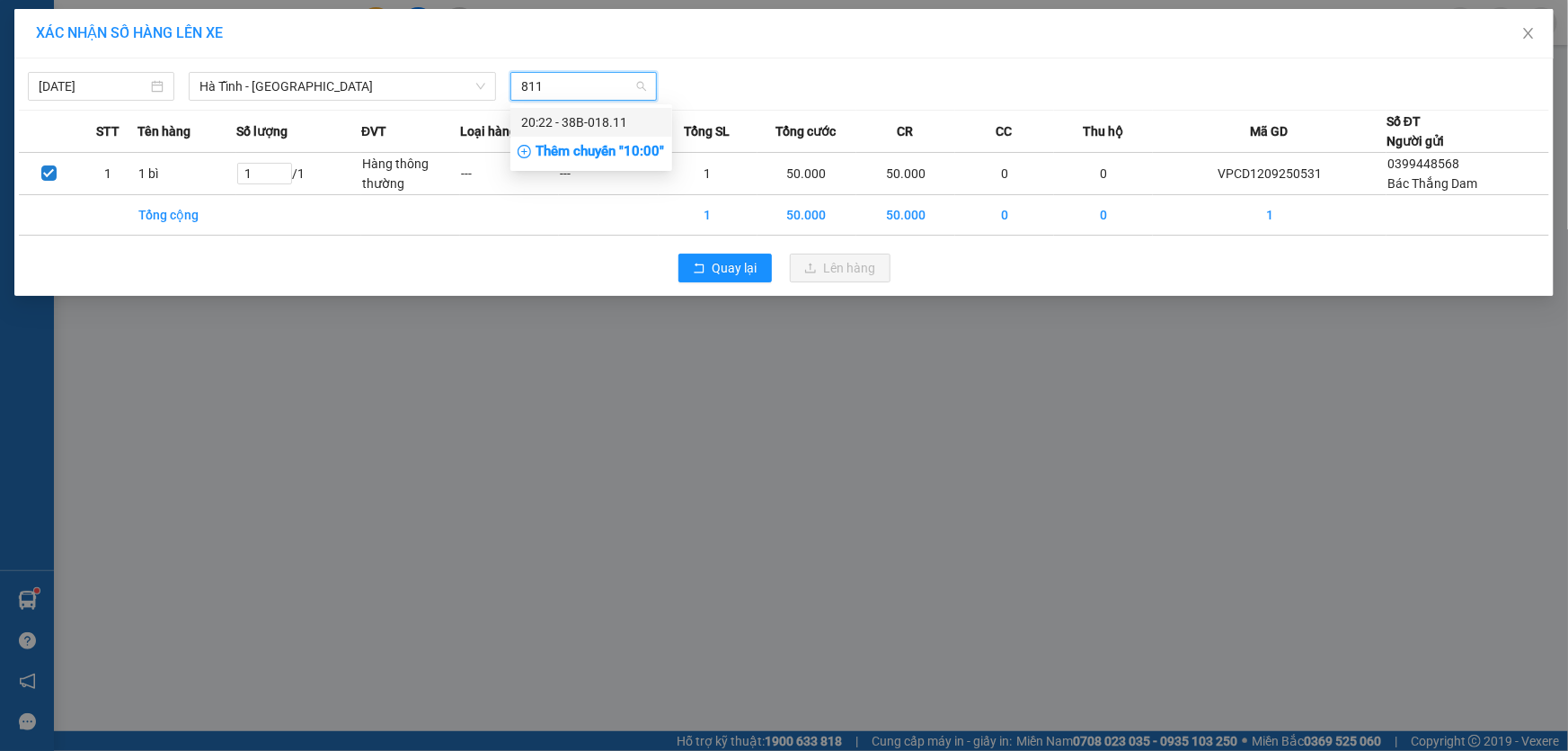
click at [605, 123] on div "20:22 - 38B-018.11" at bounding box center [591, 122] width 140 height 20
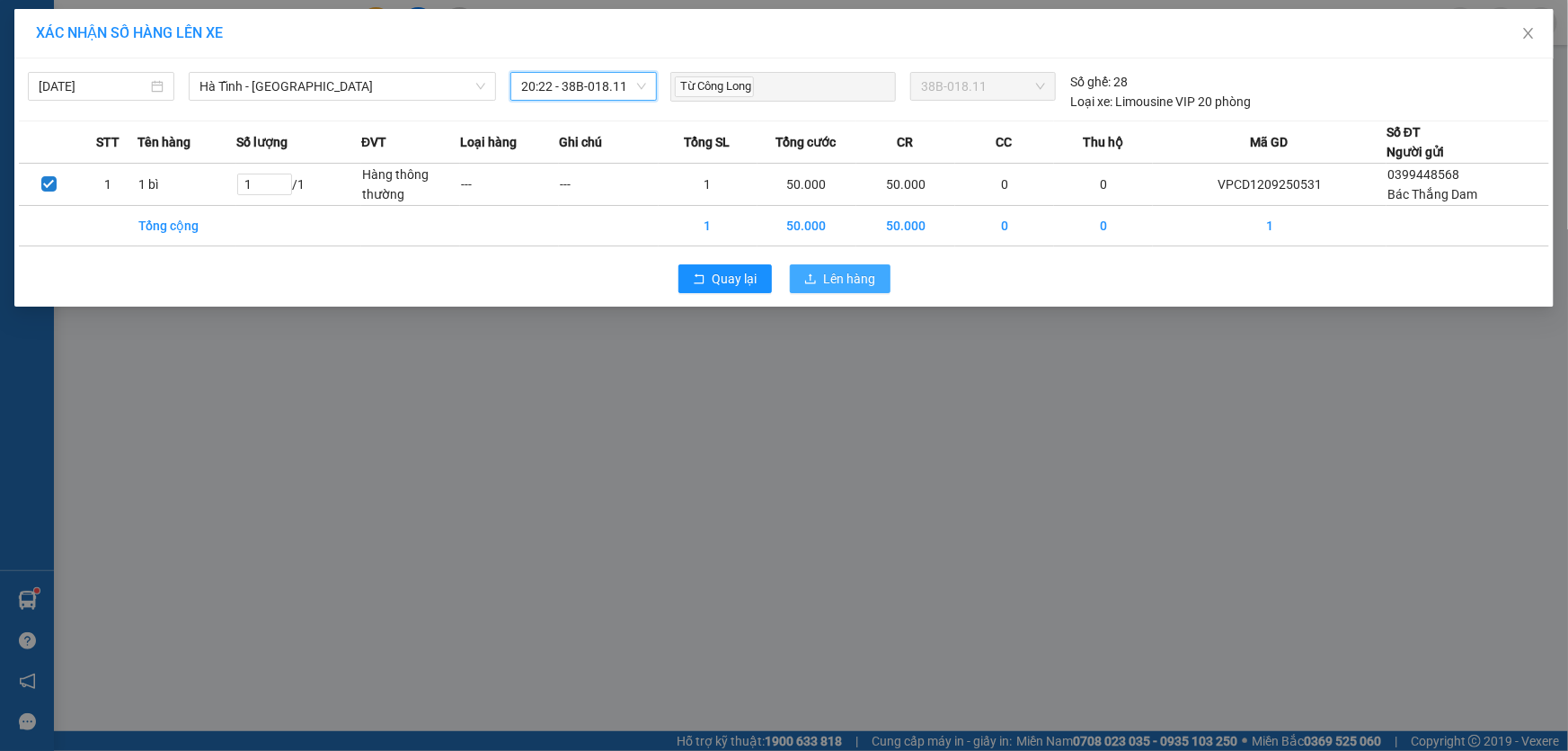
click at [826, 279] on span "Lên hàng" at bounding box center [849, 278] width 52 height 20
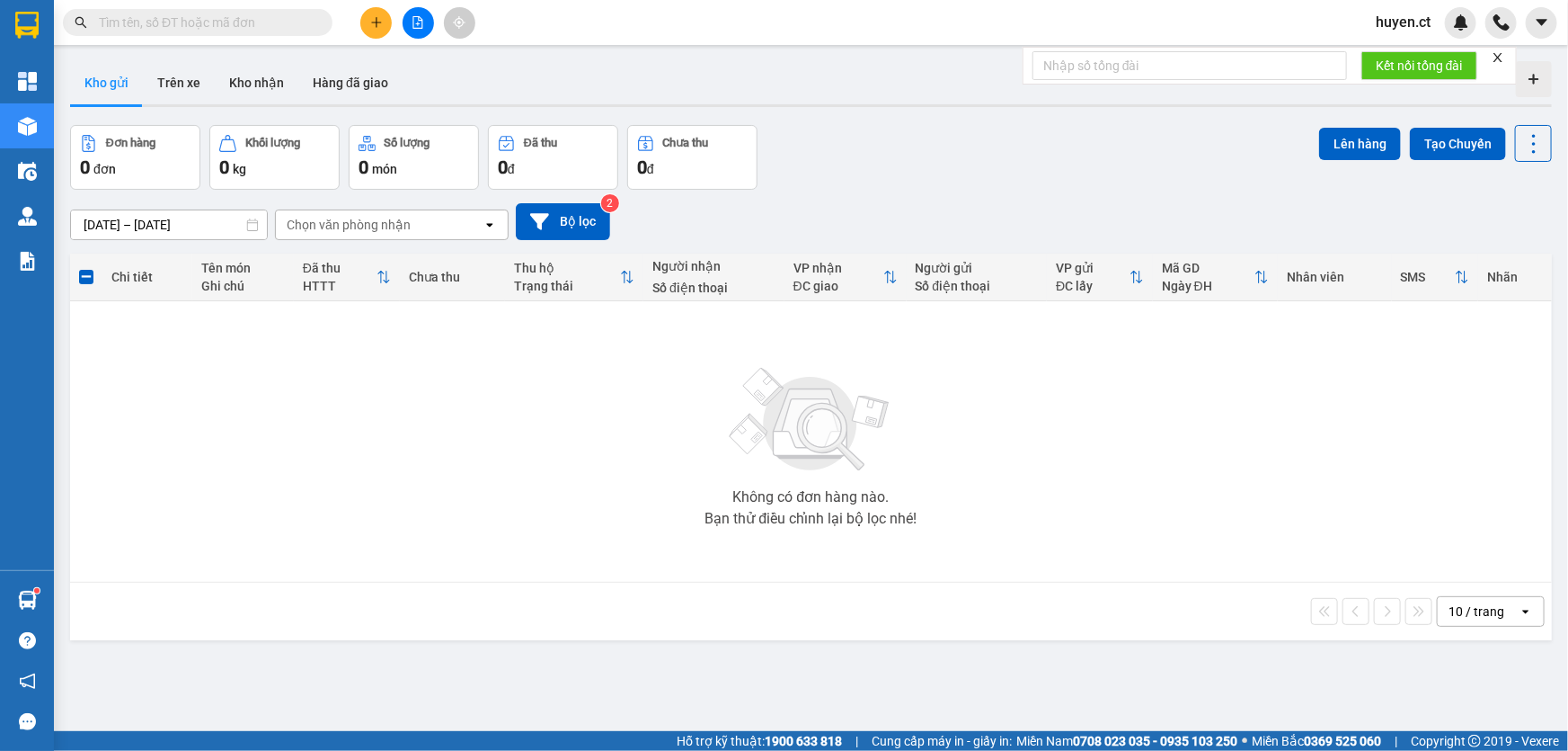
click at [1421, 28] on span "huyen.ct" at bounding box center [1404, 22] width 84 height 23
click at [1419, 53] on span "Đăng xuất" at bounding box center [1428, 55] width 76 height 20
